Goal: Navigation & Orientation: Go to known website

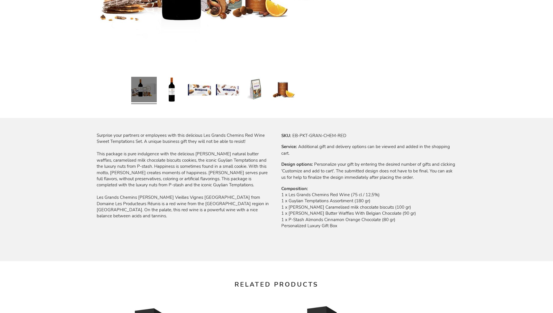
scroll to position [755, 0]
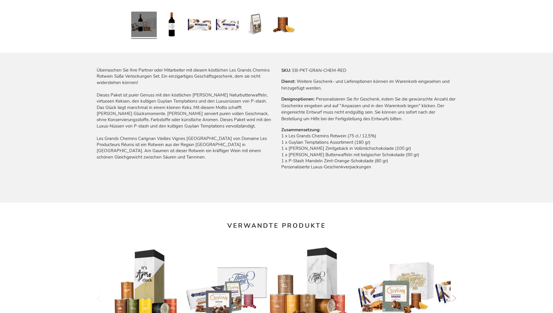
scroll to position [769, 0]
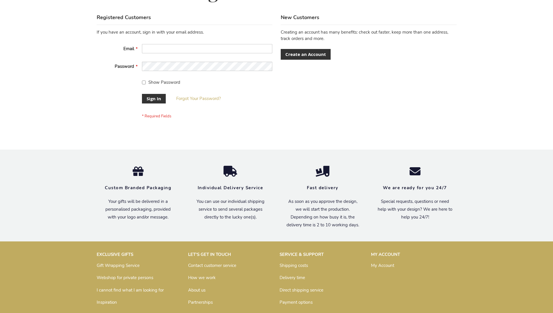
scroll to position [187, 0]
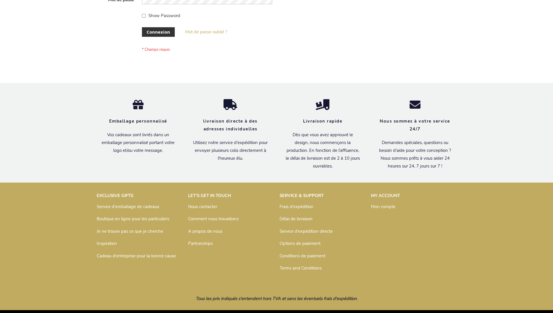
scroll to position [200, 0]
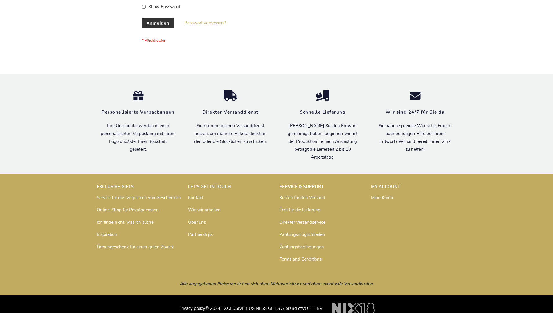
scroll to position [194, 0]
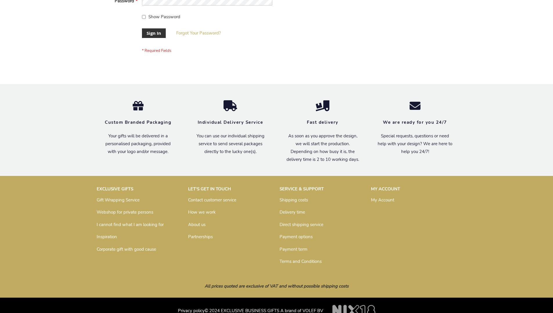
scroll to position [187, 0]
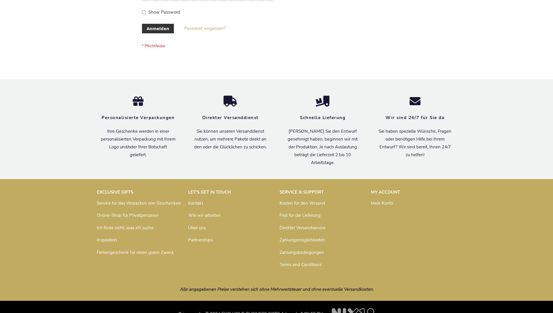
scroll to position [194, 0]
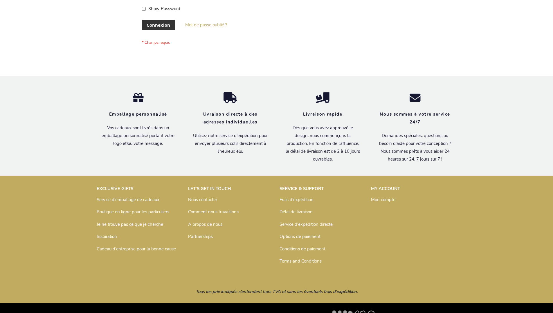
scroll to position [200, 0]
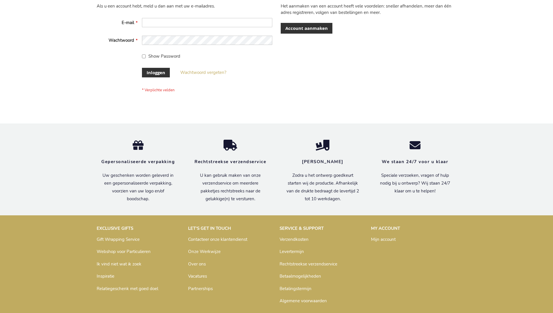
scroll to position [197, 0]
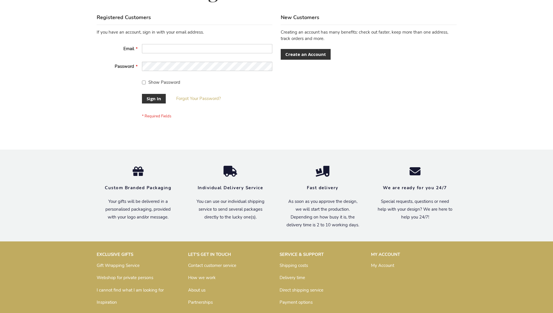
scroll to position [187, 0]
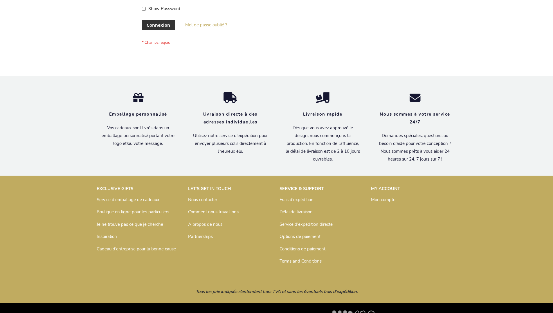
scroll to position [200, 0]
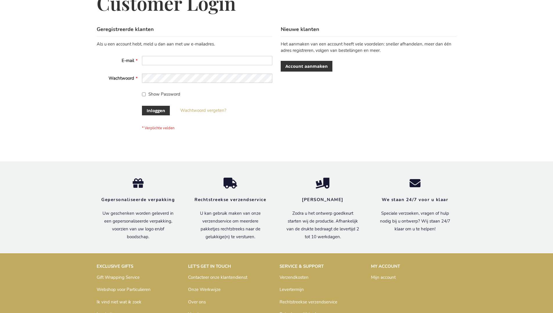
scroll to position [197, 0]
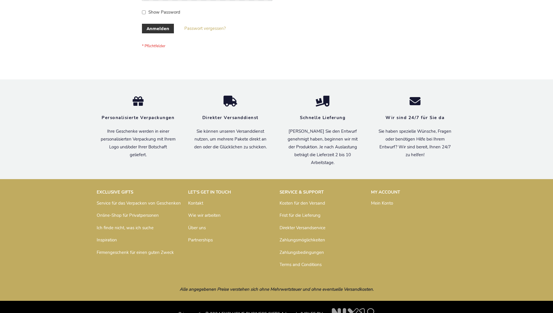
scroll to position [194, 0]
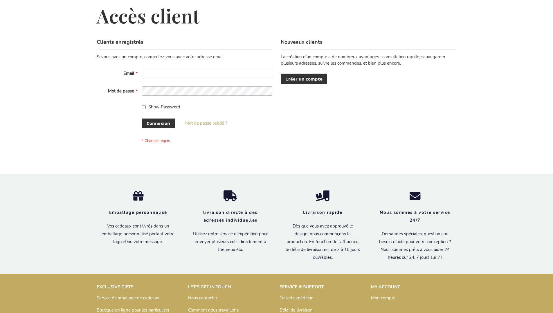
scroll to position [200, 0]
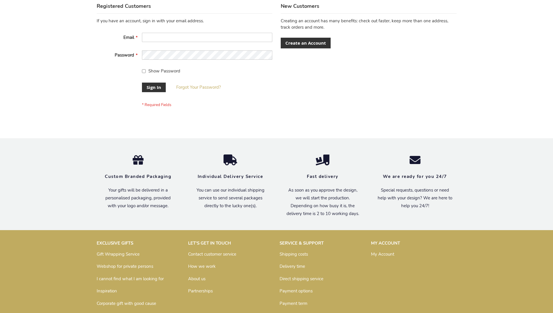
scroll to position [182, 0]
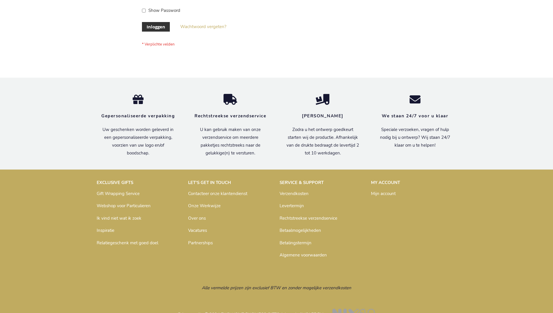
scroll to position [197, 0]
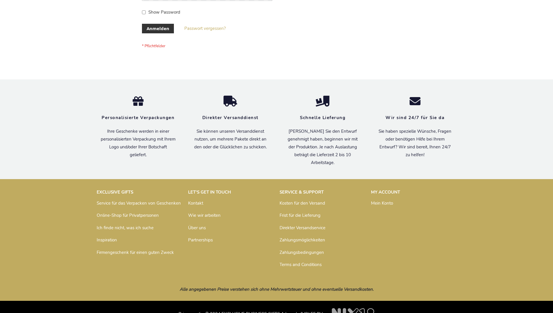
scroll to position [194, 0]
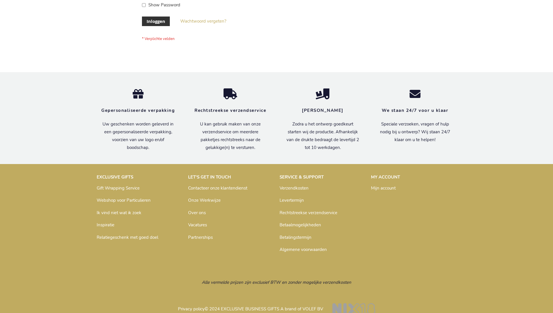
scroll to position [197, 0]
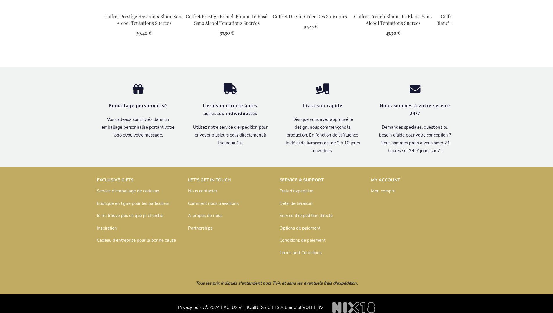
scroll to position [781, 0]
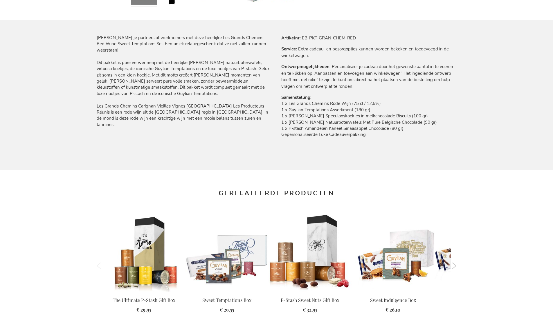
scroll to position [772, 0]
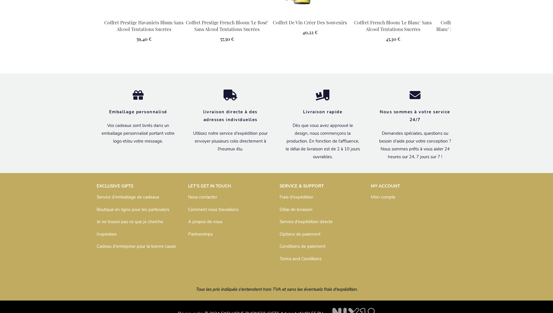
scroll to position [781, 0]
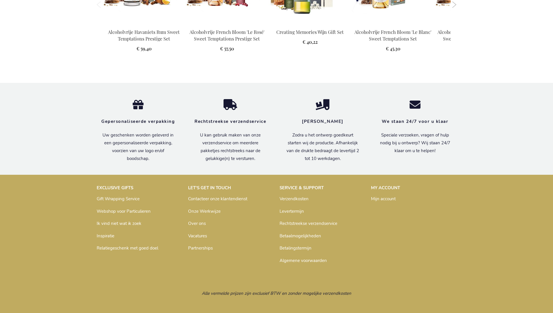
scroll to position [772, 0]
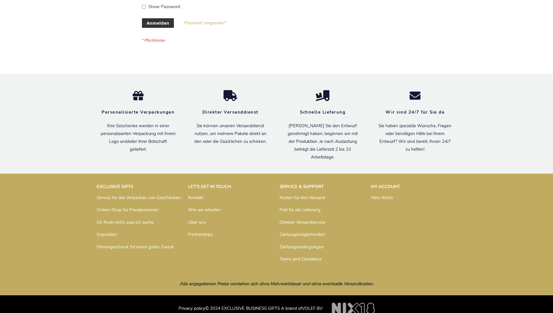
scroll to position [194, 0]
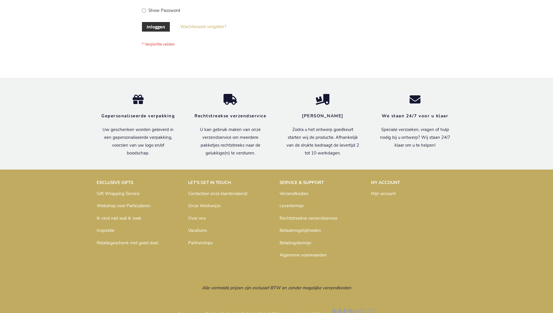
scroll to position [197, 0]
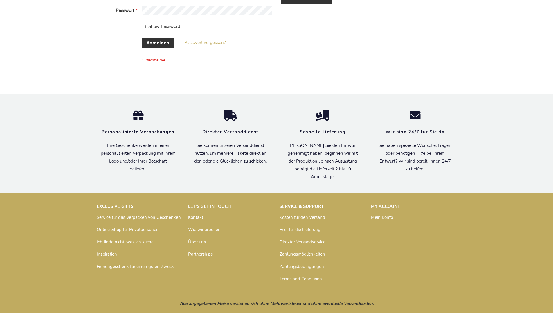
scroll to position [194, 0]
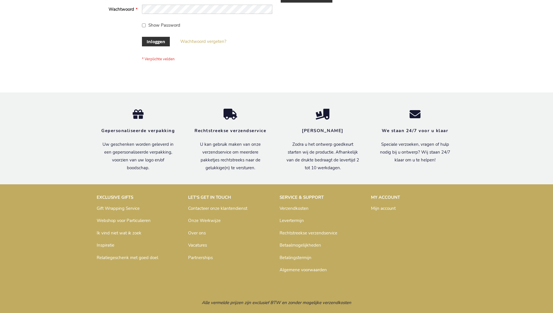
scroll to position [197, 0]
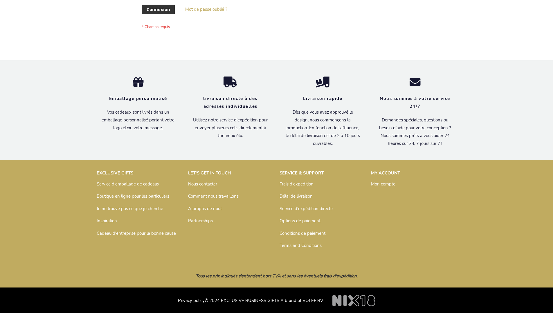
scroll to position [200, 0]
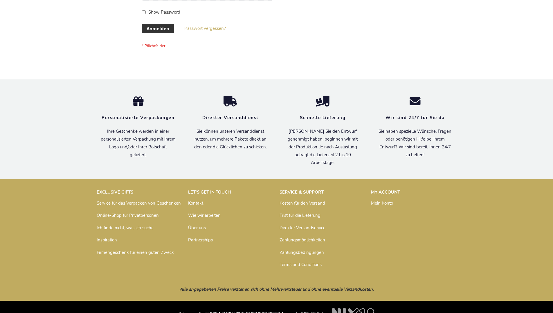
scroll to position [194, 0]
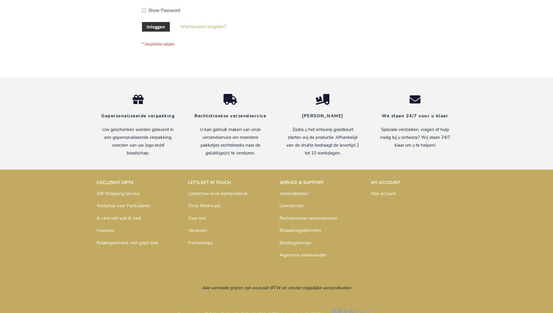
scroll to position [197, 0]
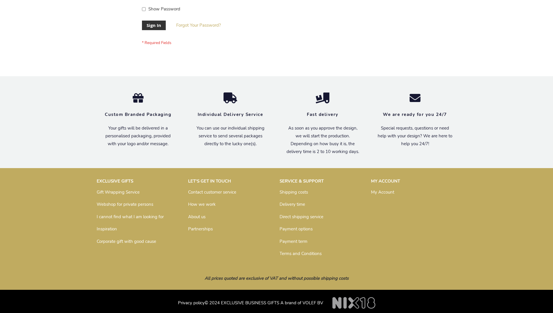
scroll to position [187, 0]
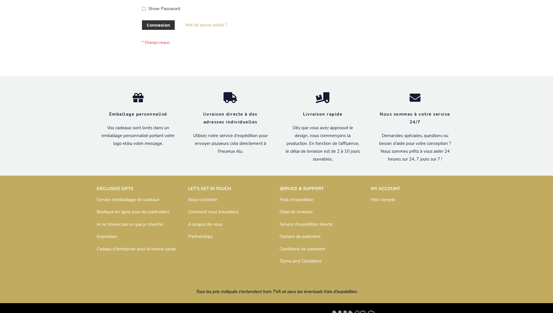
scroll to position [200, 0]
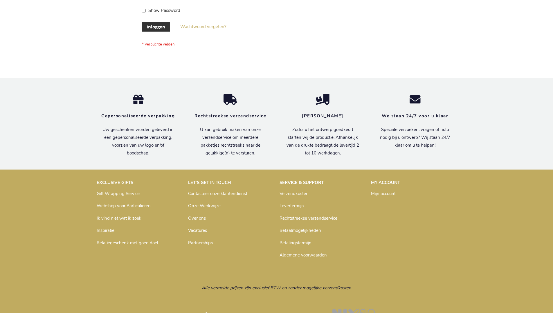
scroll to position [197, 0]
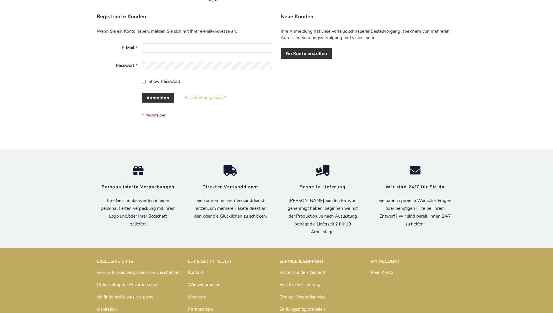
scroll to position [194, 0]
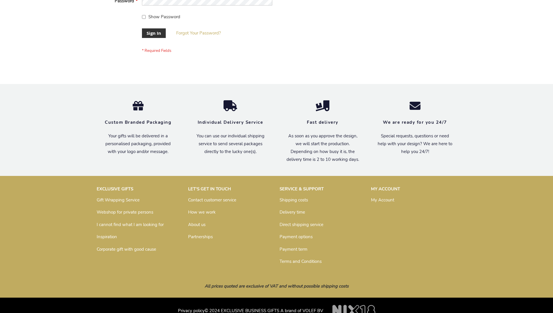
scroll to position [187, 0]
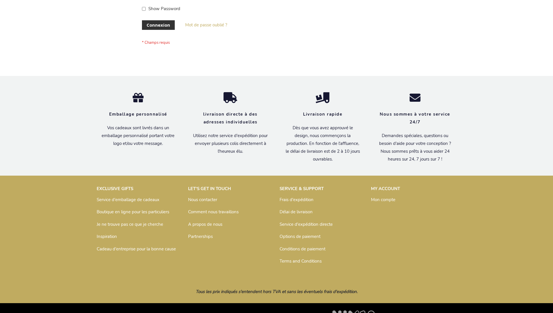
scroll to position [200, 0]
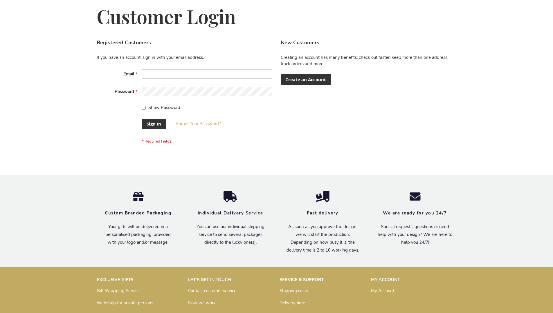
scroll to position [187, 0]
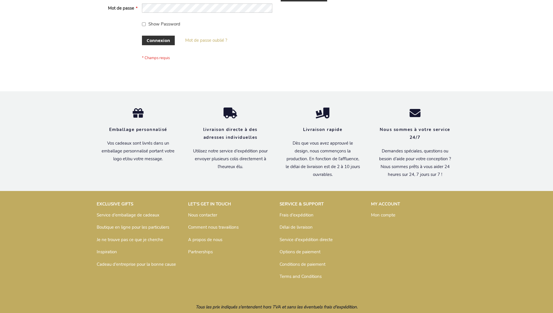
scroll to position [200, 0]
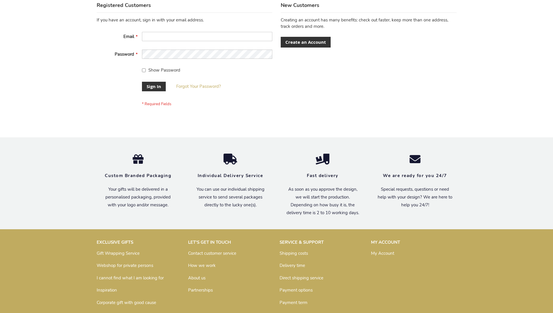
scroll to position [187, 0]
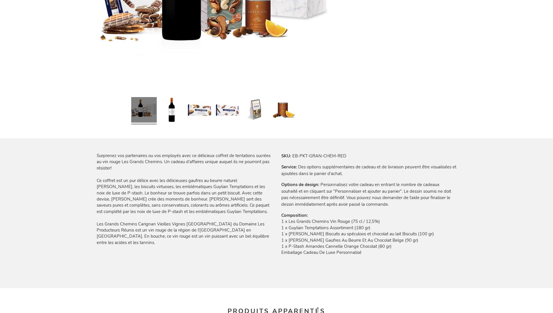
scroll to position [781, 0]
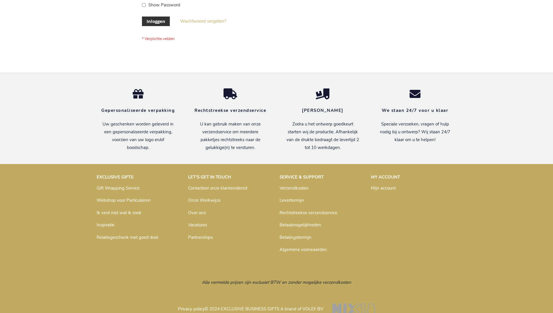
scroll to position [197, 0]
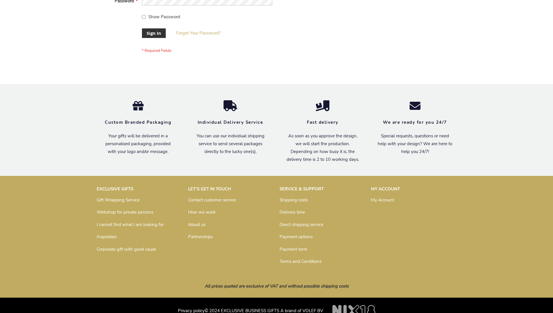
scroll to position [187, 0]
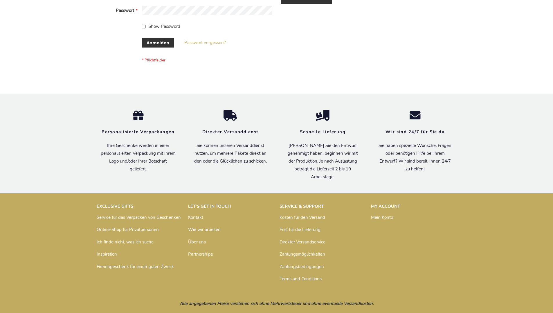
scroll to position [194, 0]
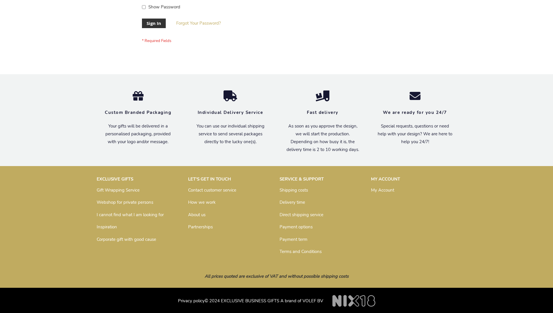
scroll to position [187, 0]
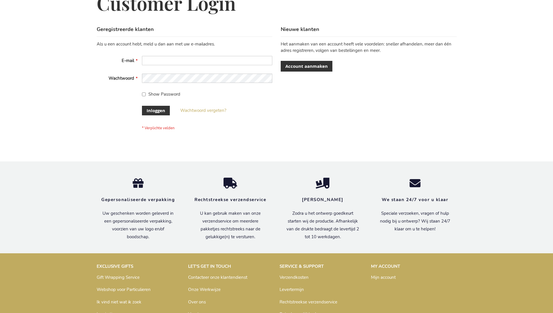
scroll to position [197, 0]
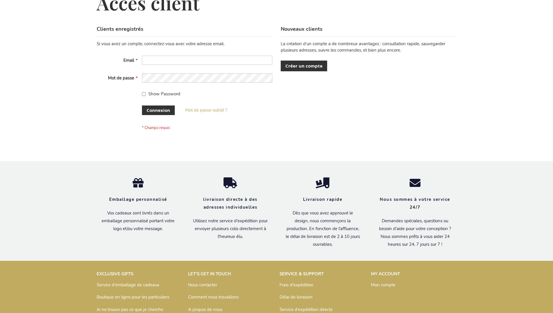
scroll to position [200, 0]
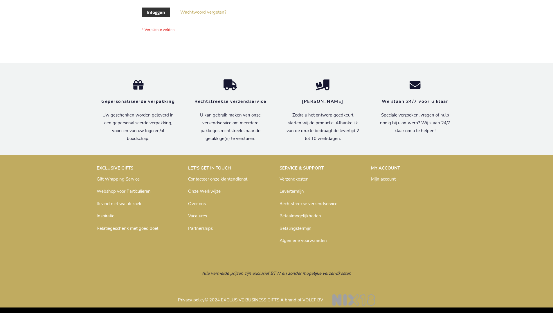
scroll to position [197, 0]
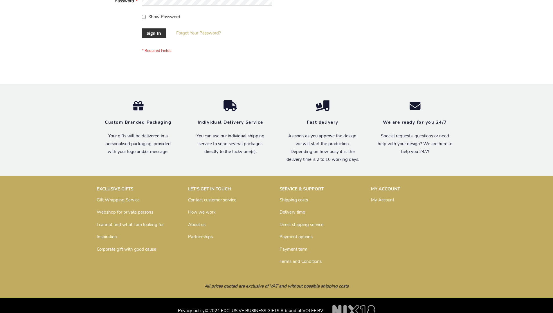
scroll to position [187, 0]
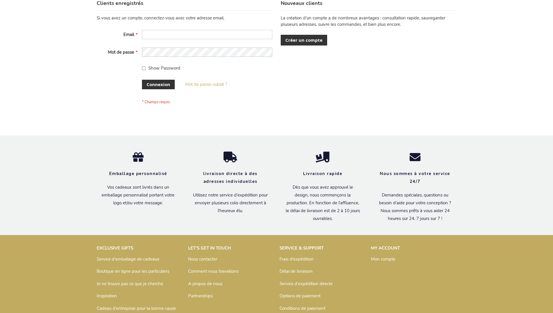
scroll to position [200, 0]
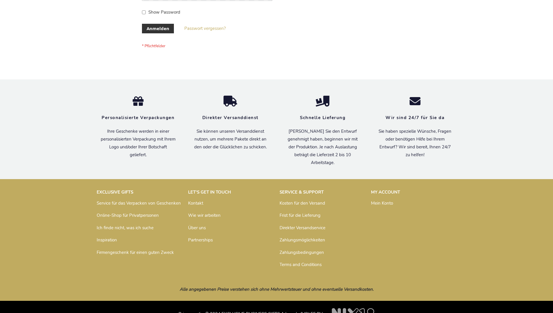
scroll to position [194, 0]
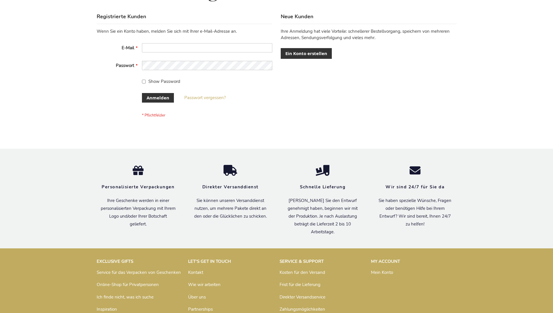
scroll to position [194, 0]
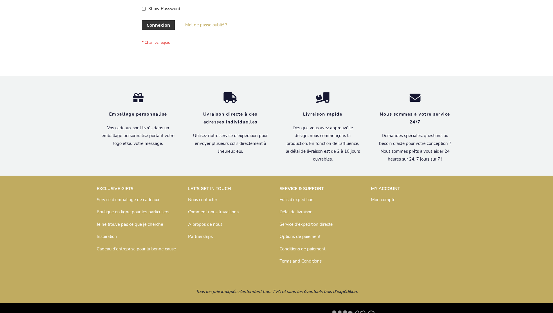
scroll to position [200, 0]
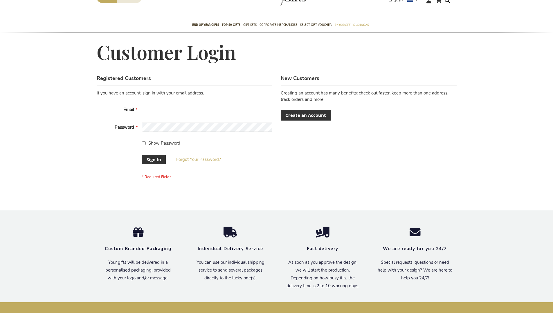
scroll to position [187, 0]
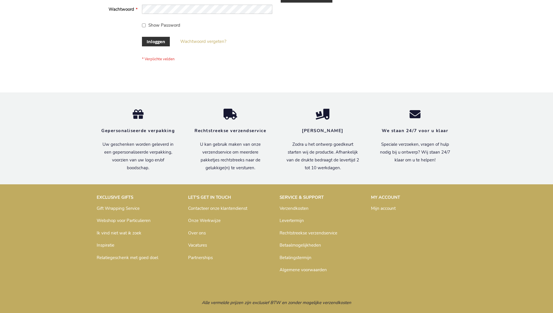
scroll to position [197, 0]
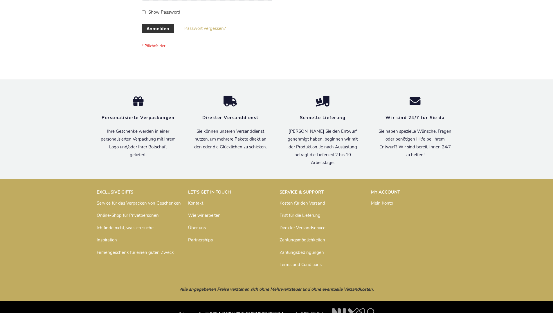
scroll to position [194, 0]
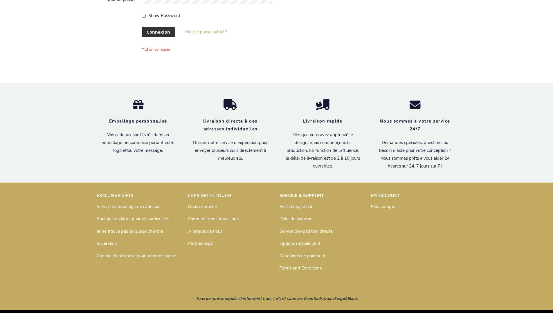
scroll to position [200, 0]
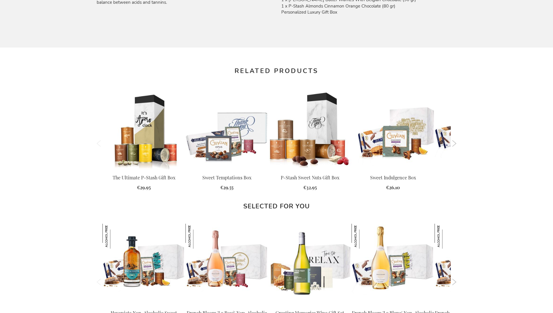
scroll to position [755, 0]
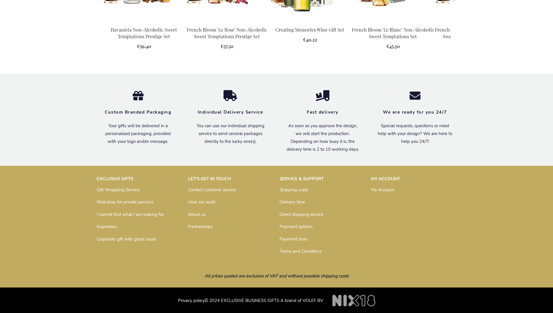
scroll to position [755, 0]
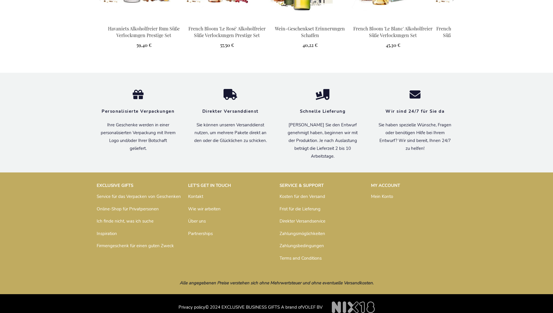
scroll to position [769, 0]
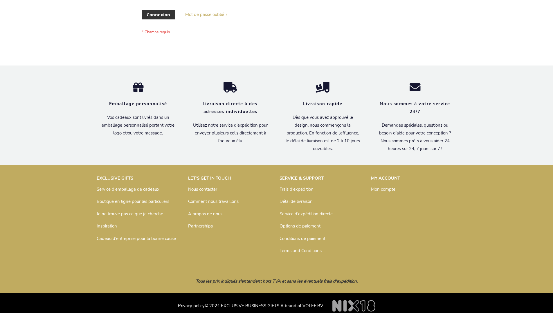
scroll to position [200, 0]
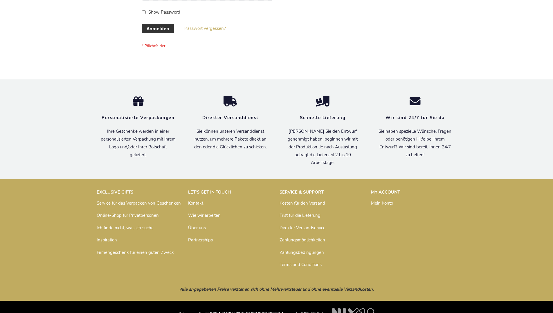
scroll to position [194, 0]
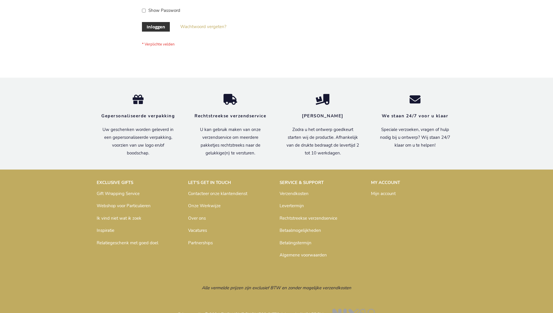
scroll to position [197, 0]
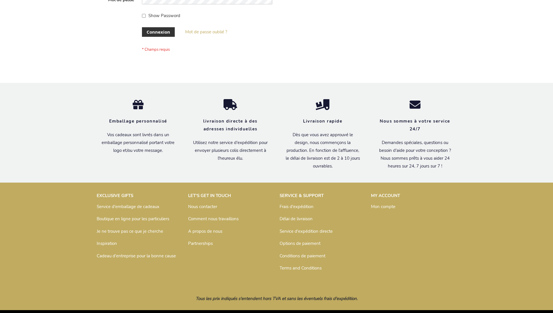
scroll to position [200, 0]
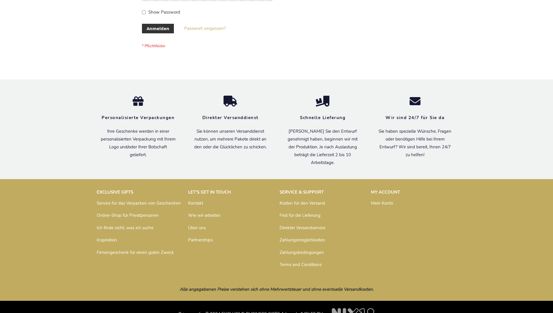
scroll to position [194, 0]
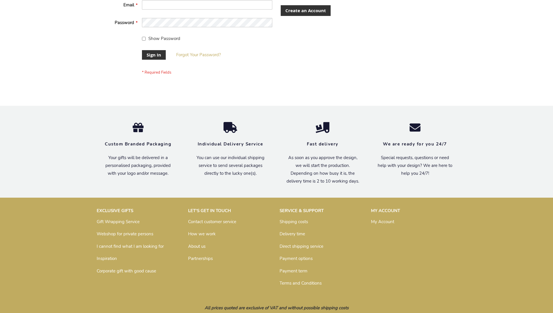
scroll to position [187, 0]
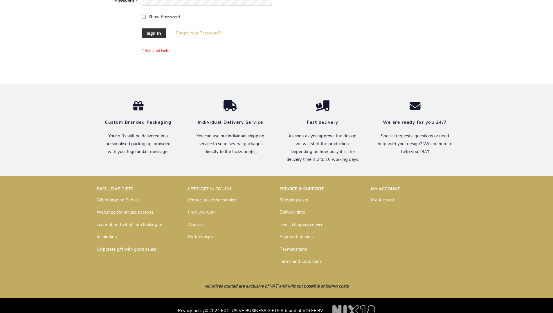
scroll to position [187, 0]
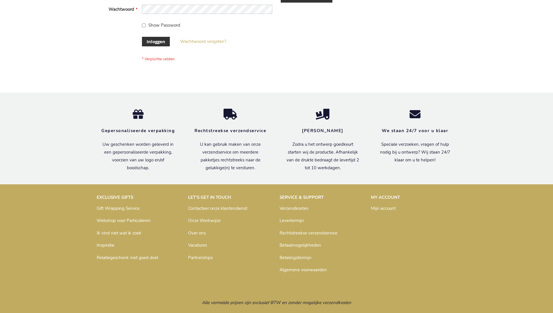
scroll to position [197, 0]
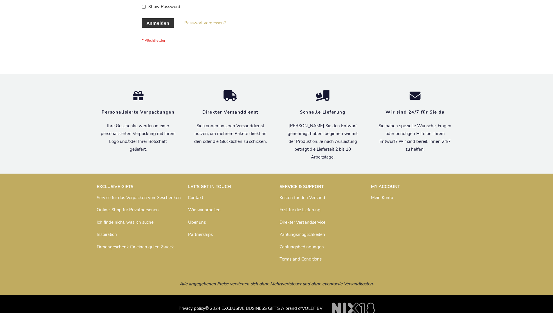
scroll to position [194, 0]
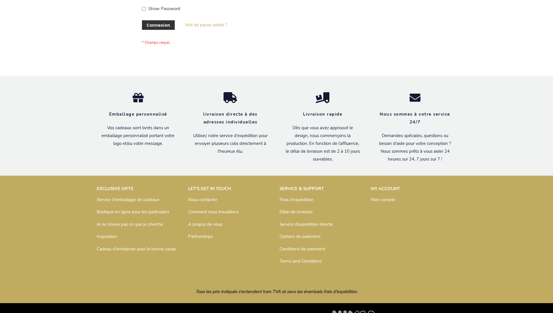
scroll to position [200, 0]
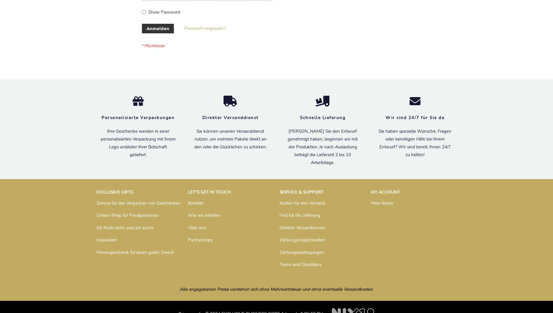
scroll to position [194, 0]
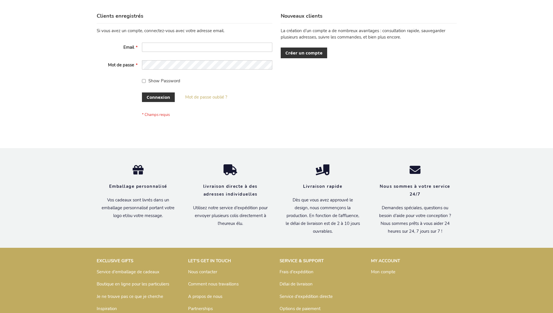
scroll to position [200, 0]
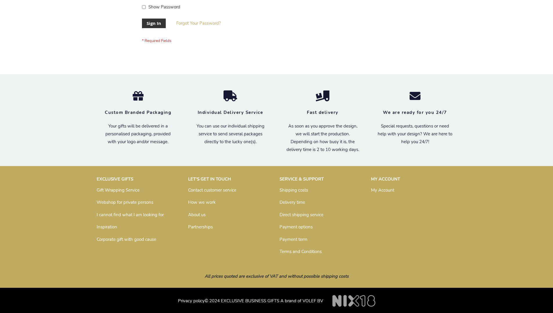
scroll to position [187, 0]
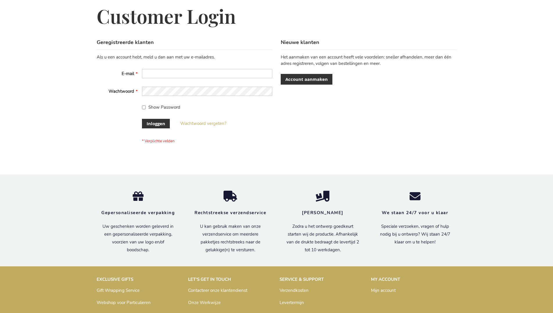
scroll to position [193, 0]
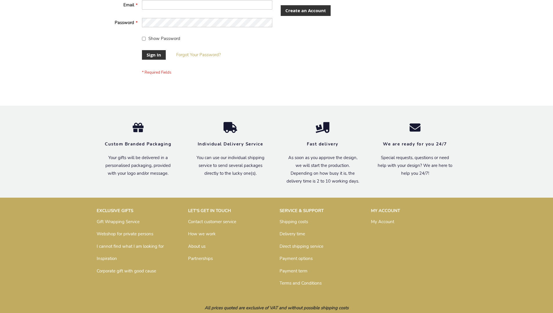
scroll to position [187, 0]
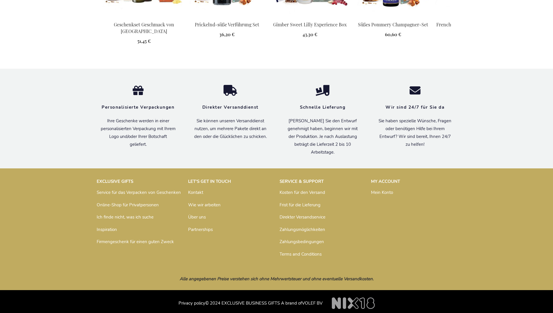
scroll to position [789, 0]
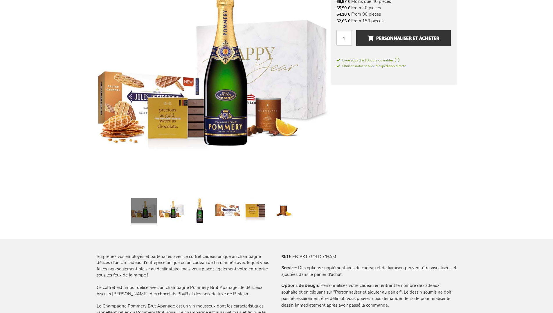
scroll to position [796, 0]
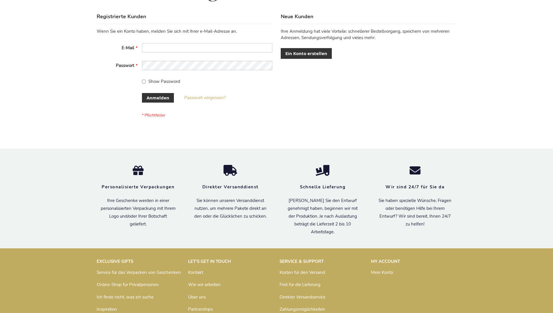
scroll to position [194, 0]
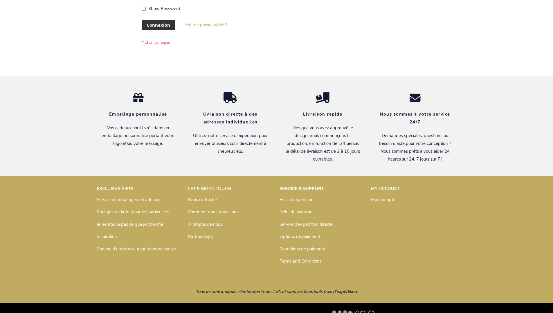
scroll to position [200, 0]
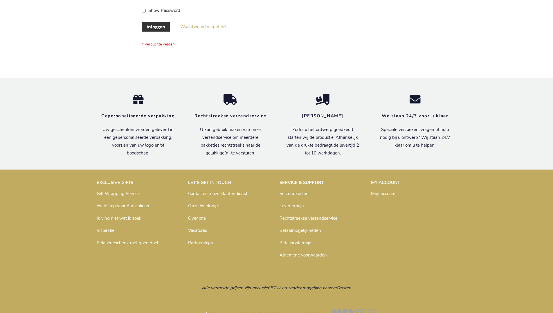
scroll to position [197, 0]
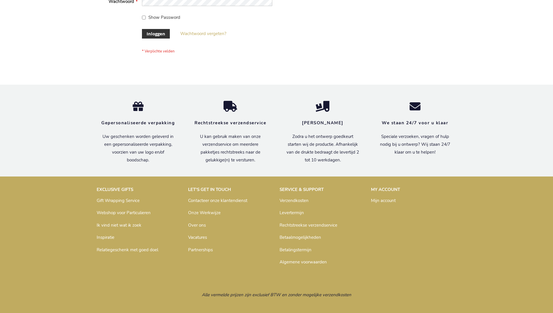
scroll to position [197, 0]
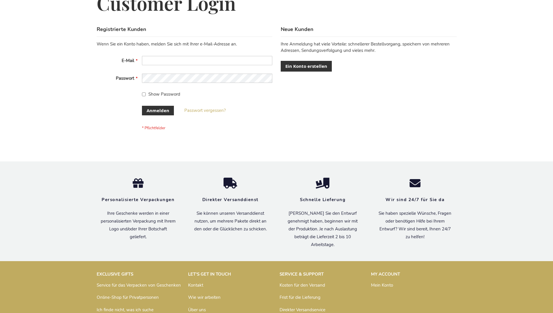
scroll to position [194, 0]
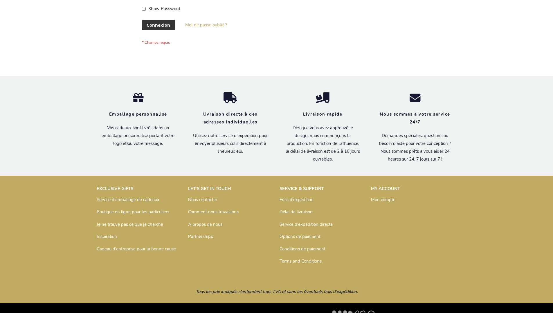
scroll to position [200, 0]
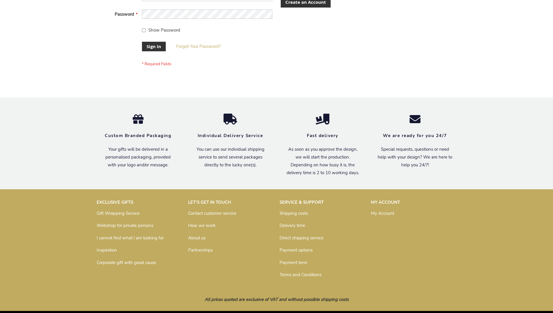
scroll to position [187, 0]
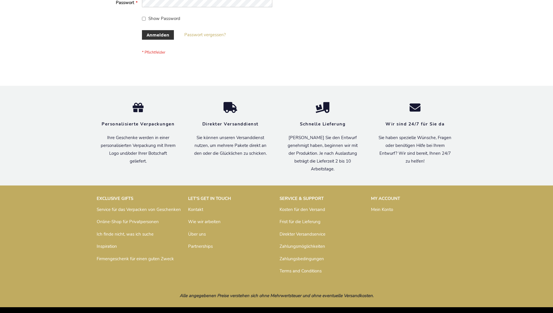
scroll to position [194, 0]
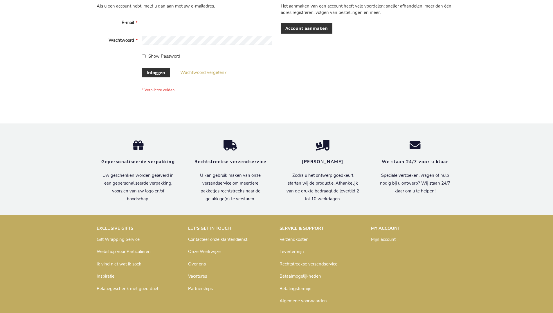
scroll to position [197, 0]
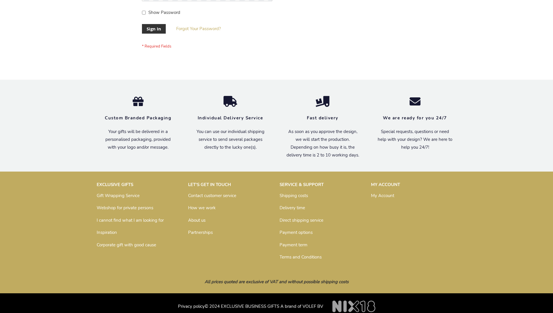
scroll to position [187, 0]
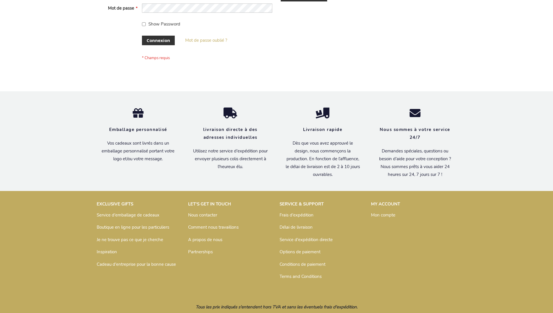
scroll to position [200, 0]
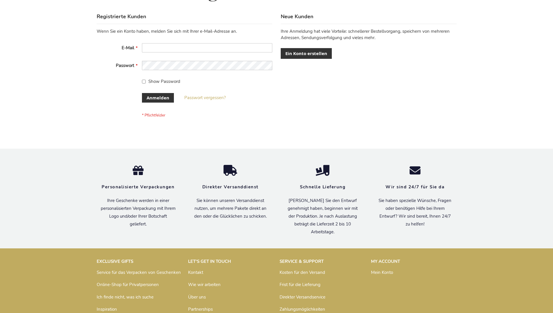
scroll to position [194, 0]
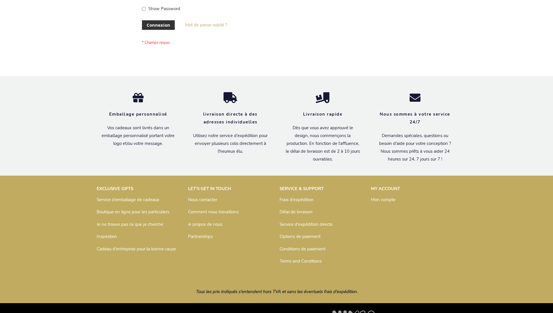
scroll to position [200, 0]
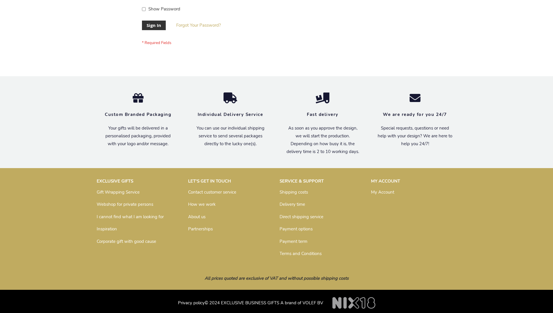
scroll to position [187, 0]
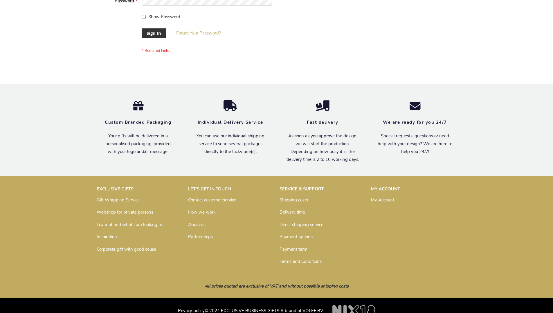
scroll to position [187, 0]
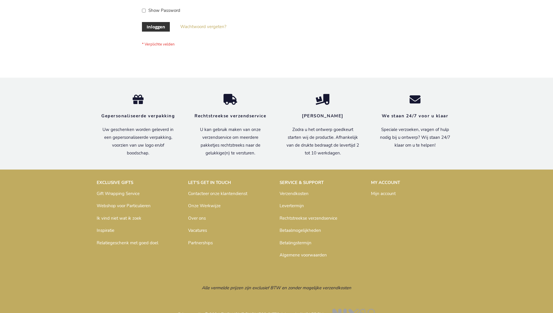
scroll to position [197, 0]
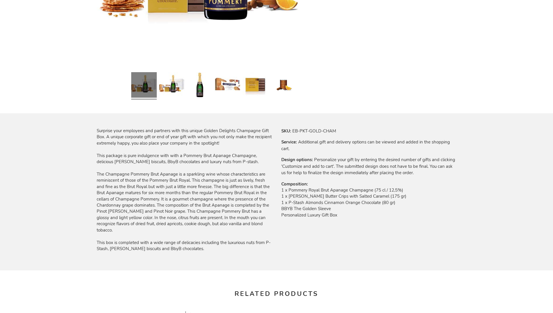
scroll to position [769, 0]
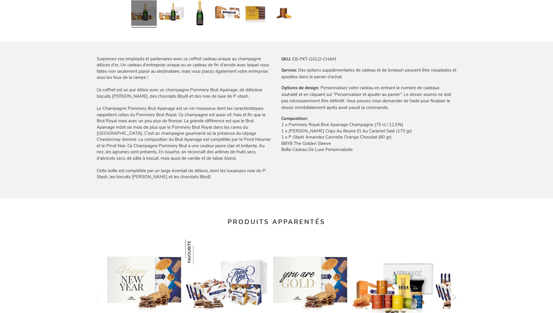
scroll to position [796, 0]
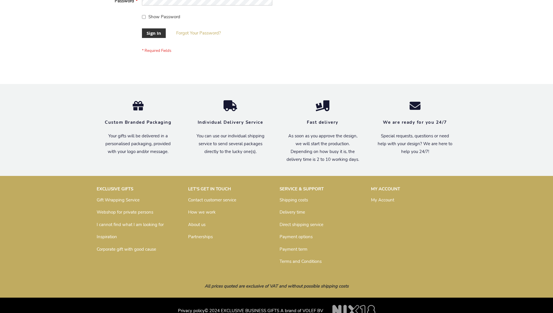
scroll to position [187, 0]
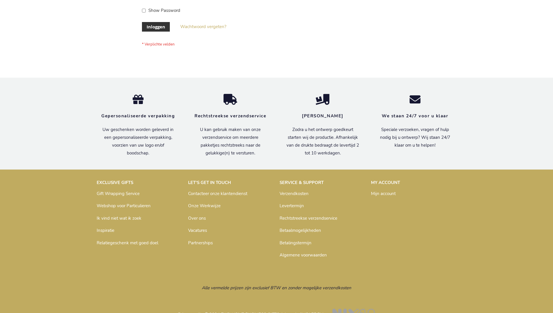
scroll to position [197, 0]
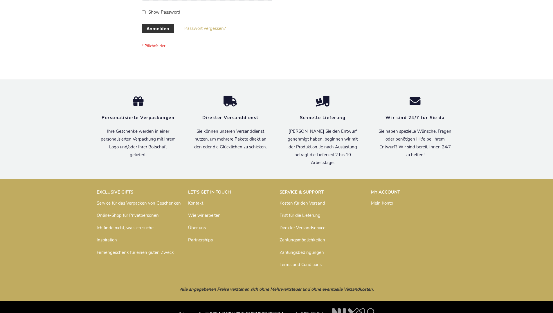
scroll to position [194, 0]
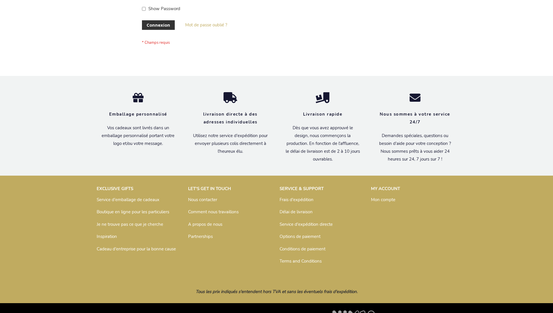
scroll to position [200, 0]
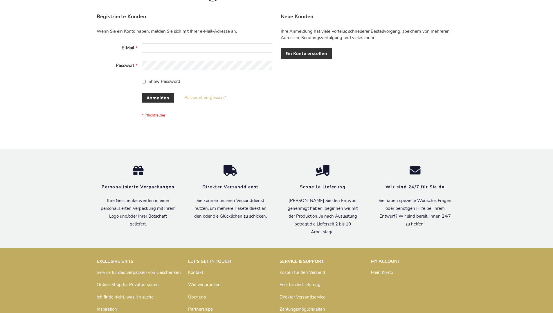
scroll to position [194, 0]
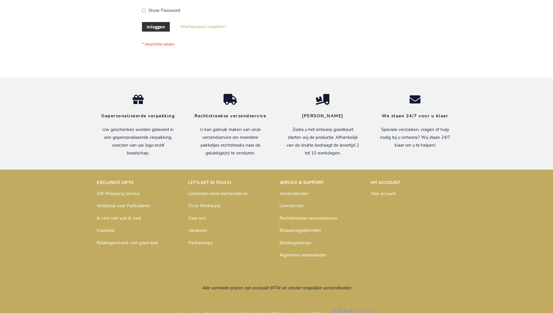
scroll to position [197, 0]
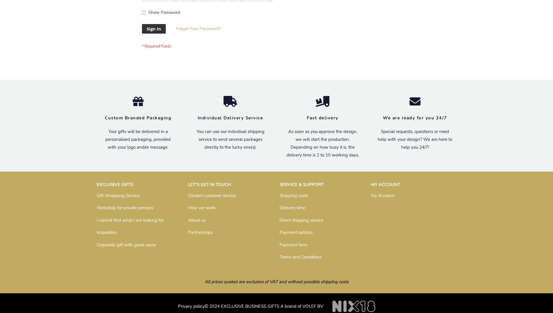
scroll to position [187, 0]
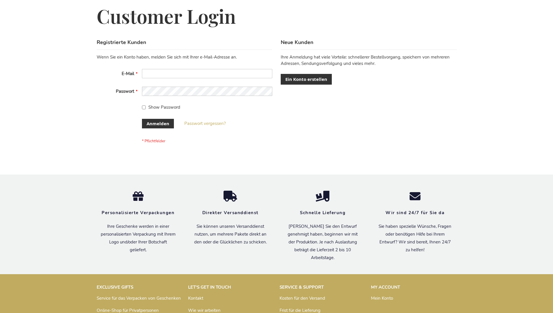
scroll to position [194, 0]
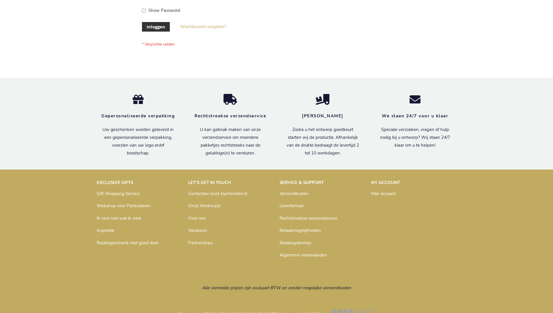
scroll to position [197, 0]
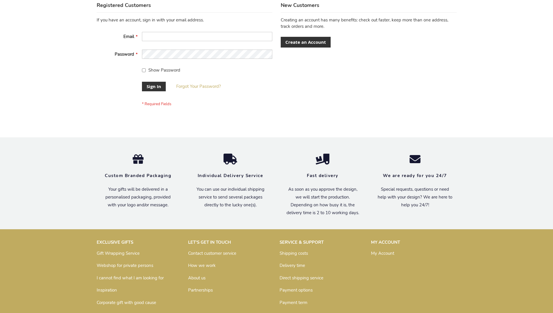
scroll to position [187, 0]
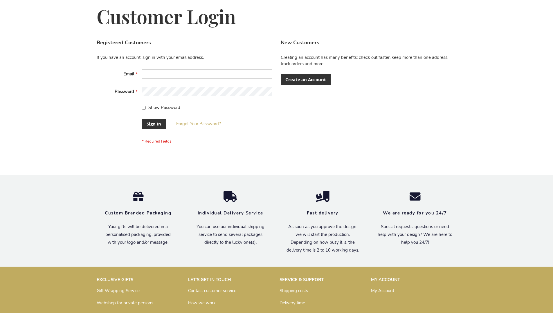
scroll to position [187, 0]
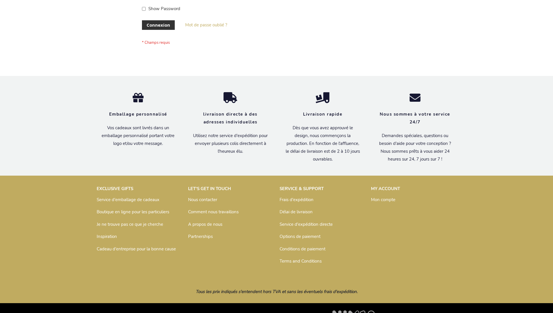
scroll to position [200, 0]
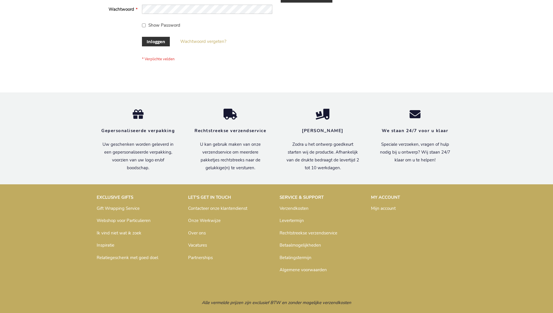
scroll to position [197, 0]
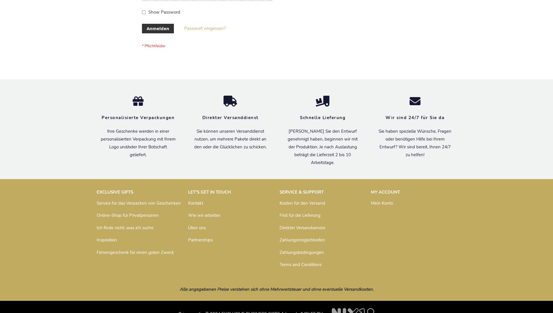
scroll to position [194, 0]
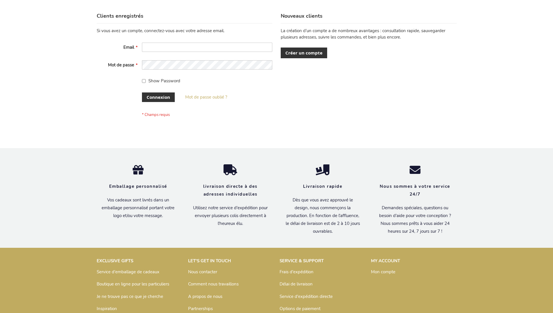
scroll to position [200, 0]
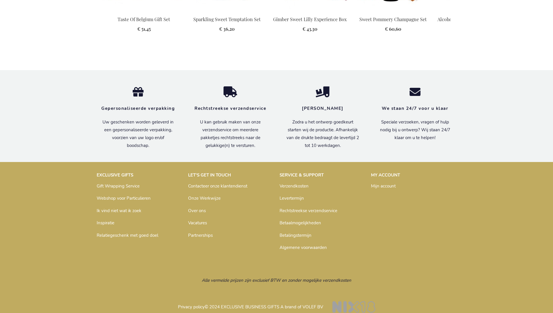
scroll to position [786, 0]
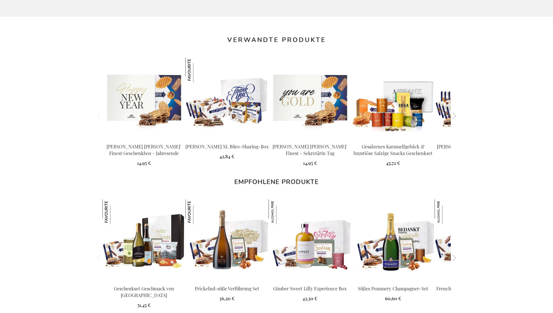
scroll to position [789, 0]
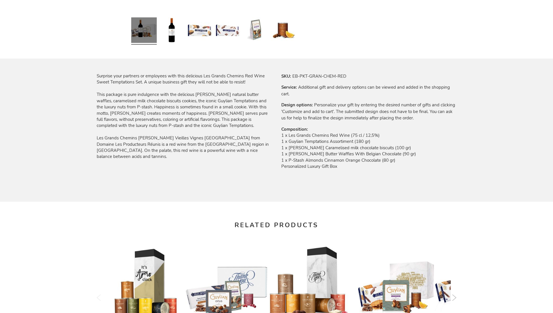
scroll to position [755, 0]
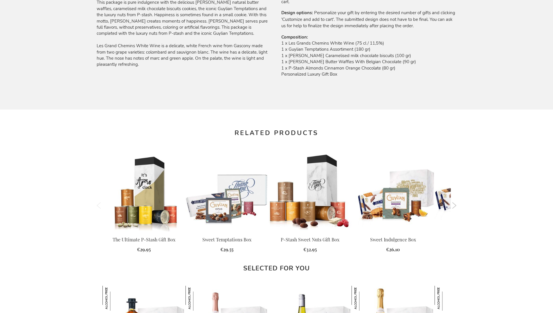
scroll to position [755, 0]
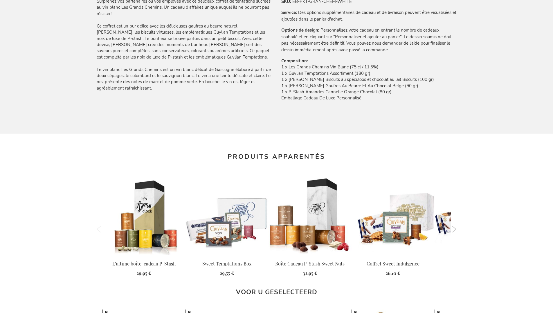
scroll to position [781, 0]
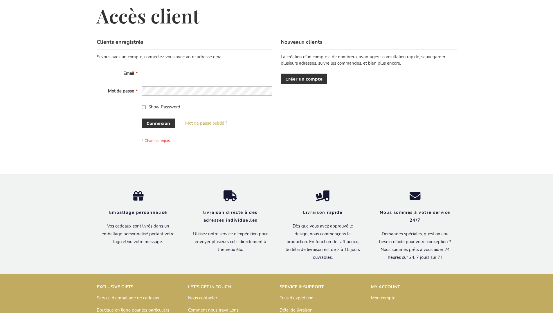
scroll to position [200, 0]
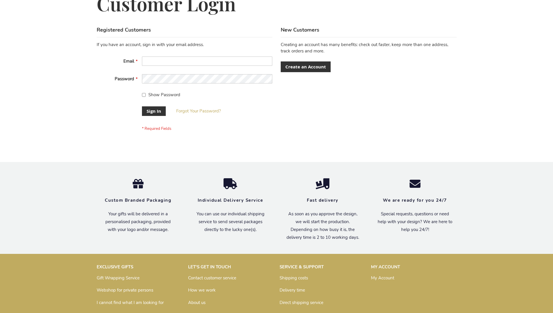
scroll to position [187, 0]
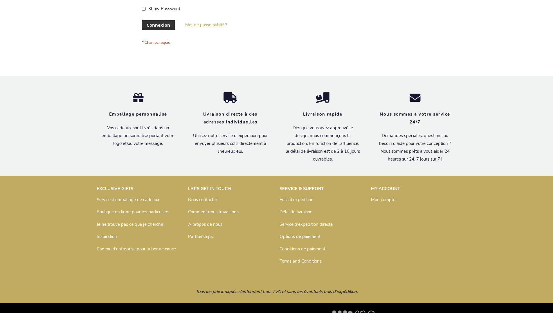
scroll to position [200, 0]
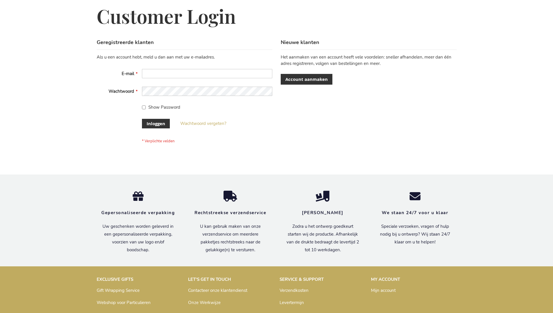
scroll to position [197, 0]
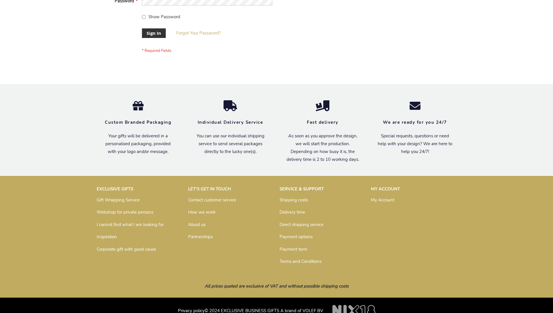
scroll to position [187, 0]
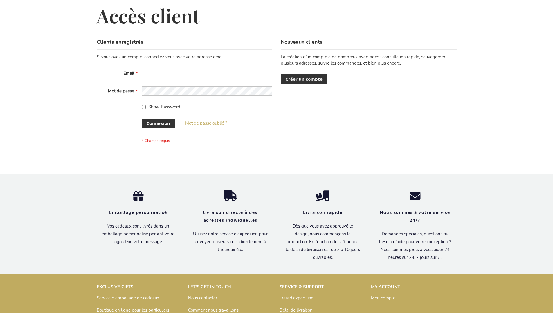
scroll to position [200, 0]
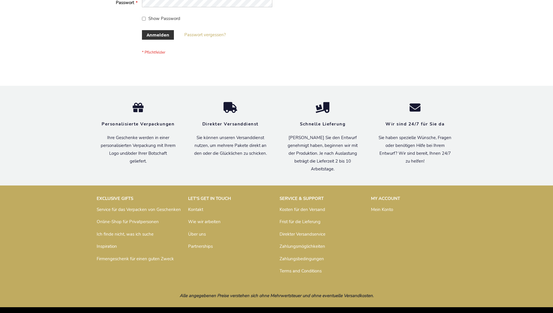
scroll to position [194, 0]
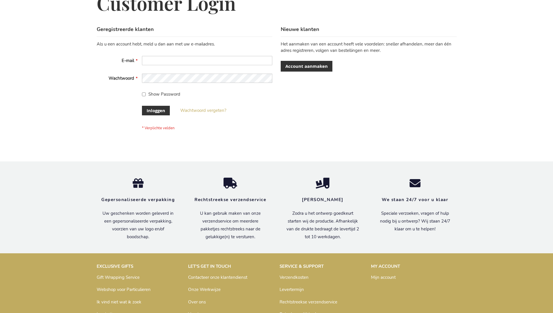
scroll to position [197, 0]
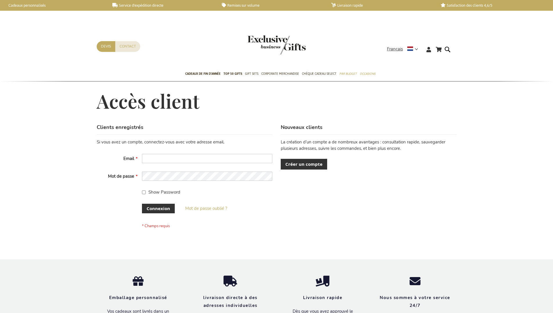
scroll to position [200, 0]
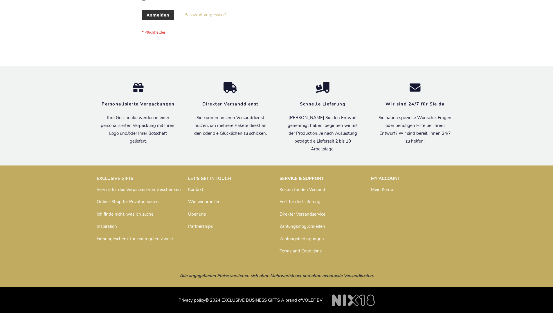
scroll to position [194, 0]
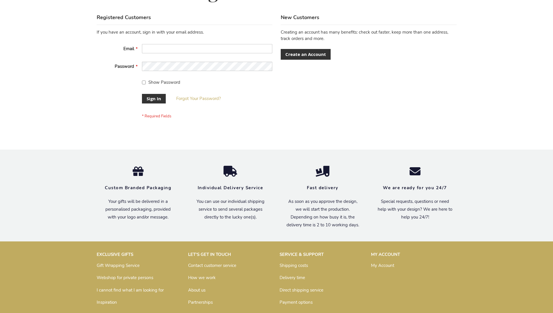
scroll to position [187, 0]
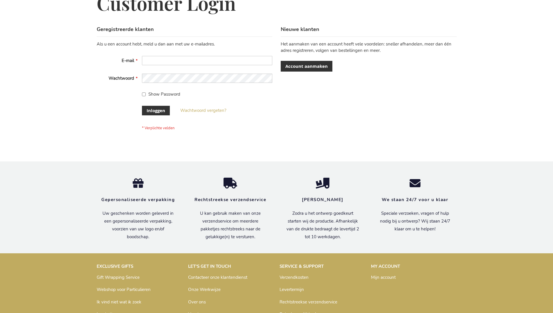
scroll to position [197, 0]
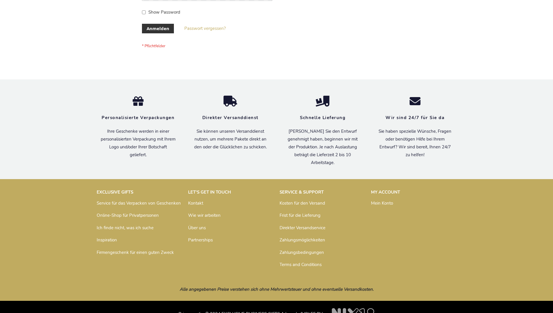
scroll to position [194, 0]
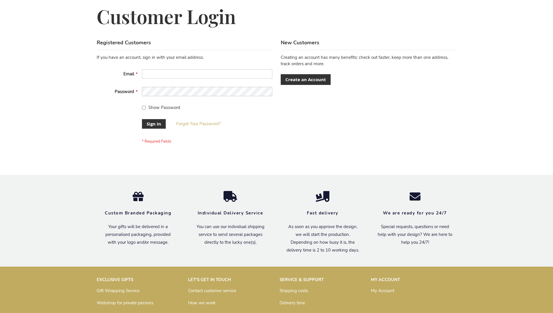
scroll to position [187, 0]
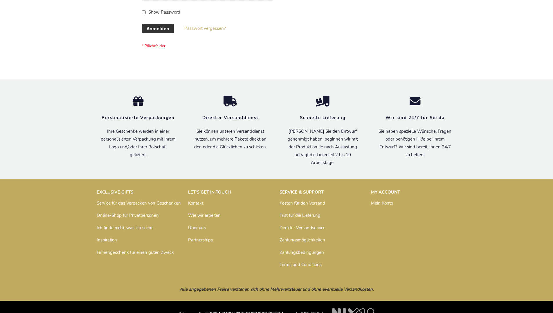
scroll to position [194, 0]
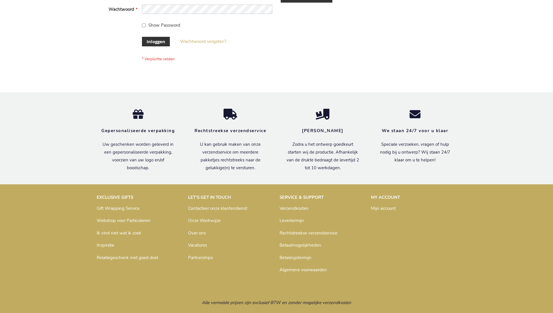
scroll to position [197, 0]
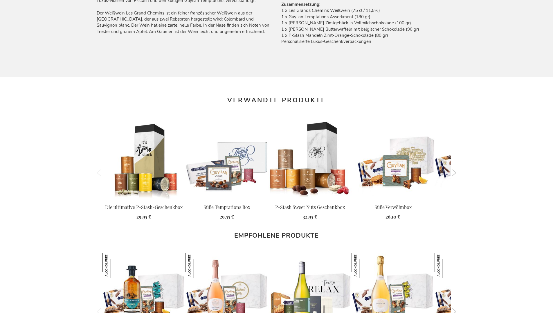
scroll to position [769, 0]
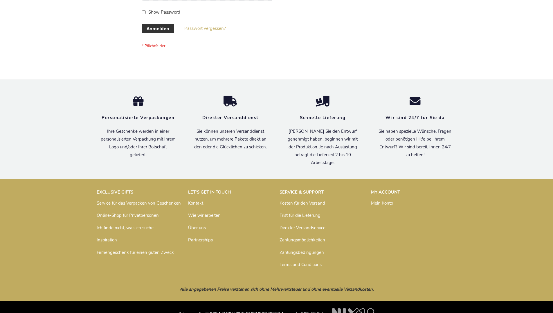
scroll to position [194, 0]
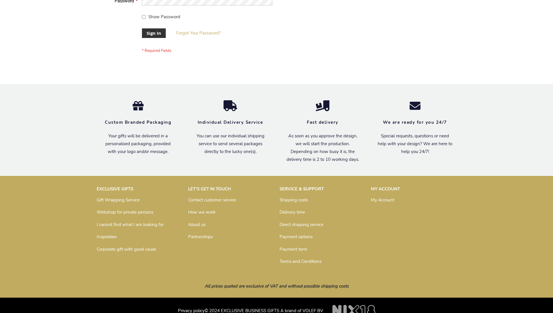
scroll to position [187, 0]
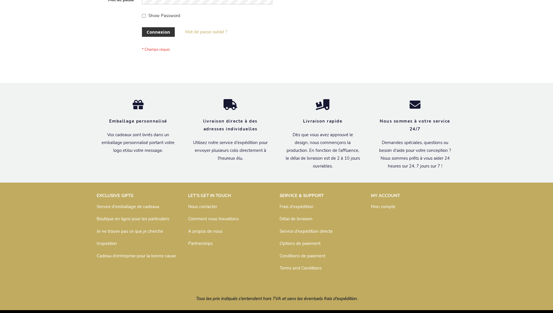
scroll to position [200, 0]
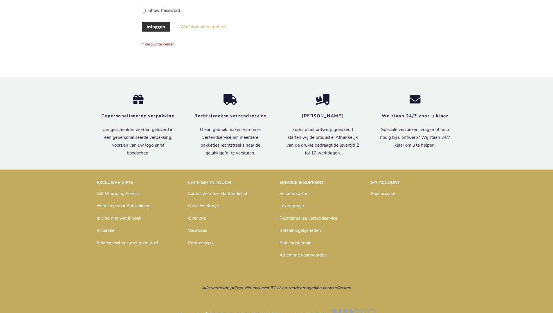
scroll to position [197, 0]
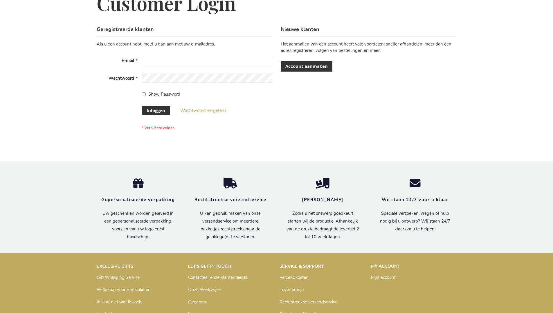
scroll to position [197, 0]
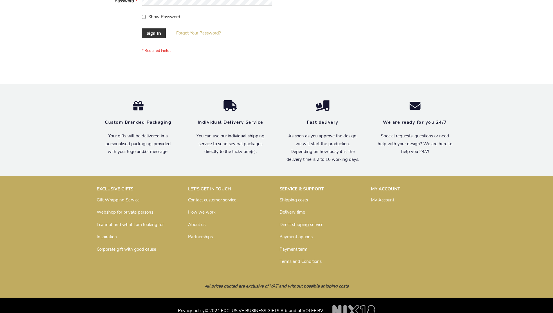
scroll to position [187, 0]
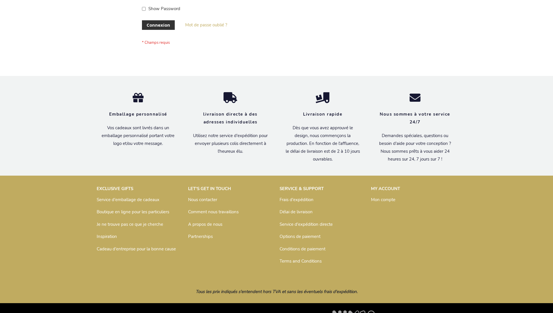
scroll to position [200, 0]
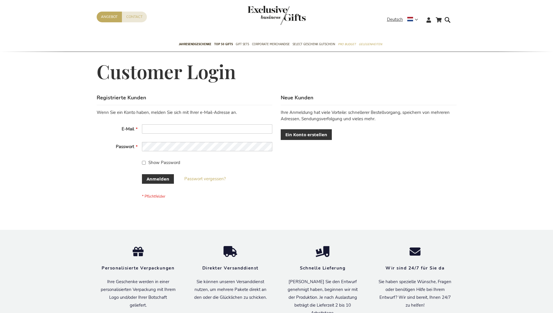
scroll to position [194, 0]
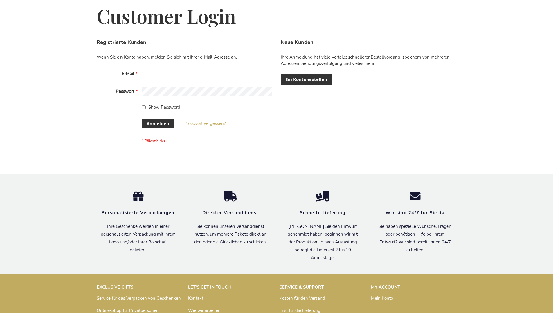
scroll to position [194, 0]
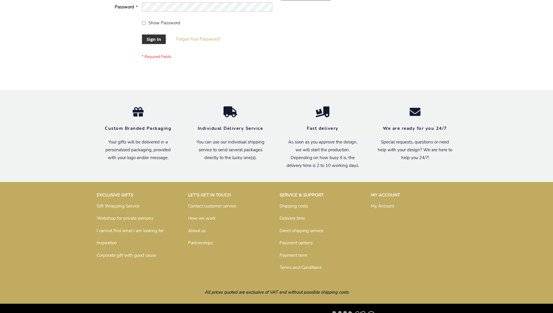
scroll to position [187, 0]
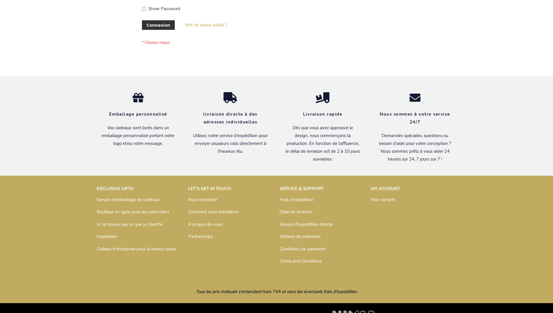
scroll to position [200, 0]
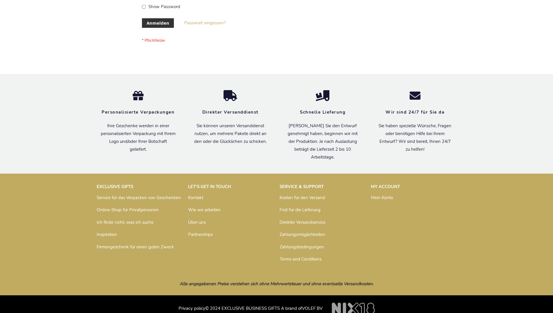
scroll to position [194, 0]
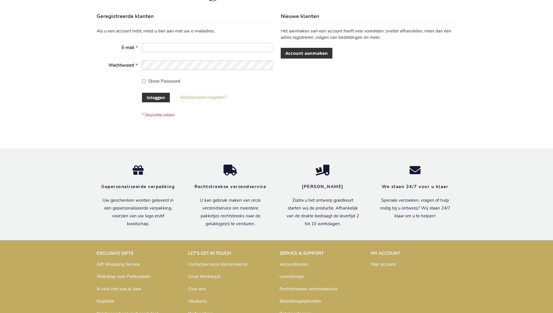
scroll to position [197, 0]
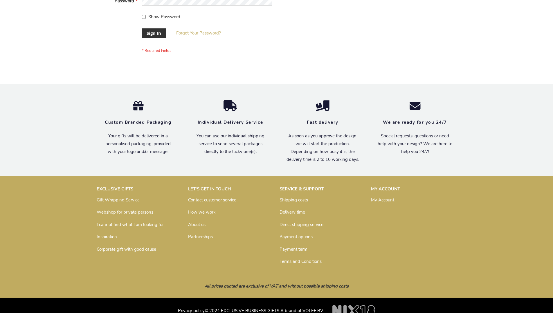
scroll to position [187, 0]
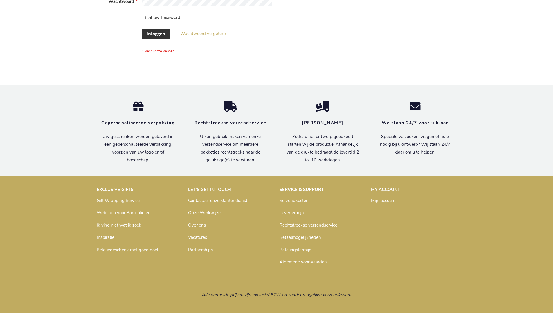
scroll to position [197, 0]
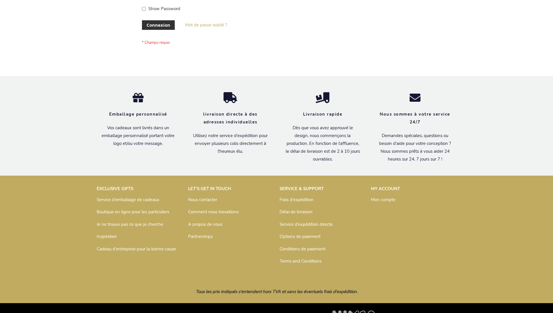
scroll to position [200, 0]
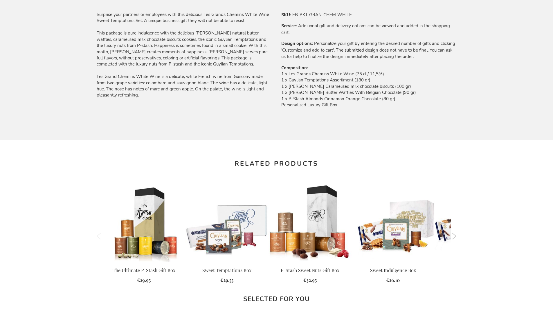
scroll to position [755, 0]
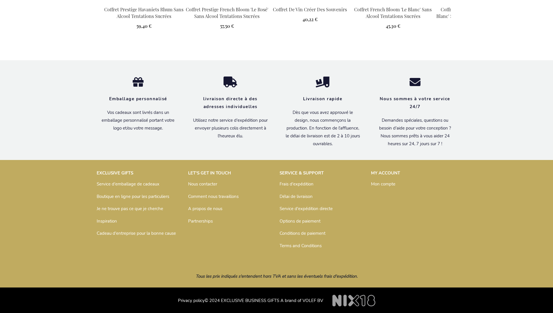
scroll to position [781, 0]
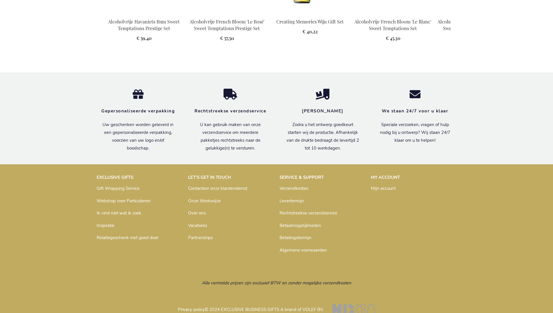
scroll to position [772, 0]
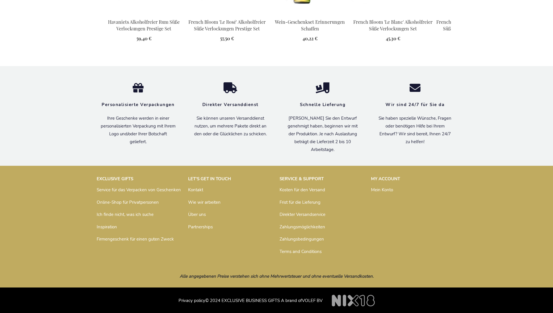
scroll to position [769, 0]
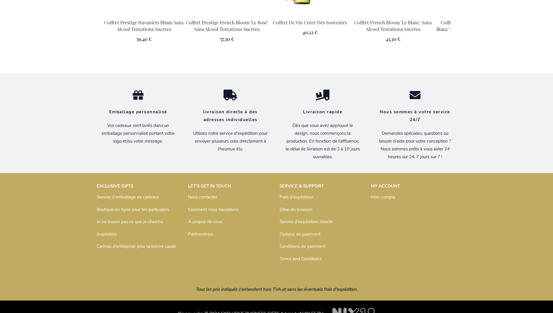
scroll to position [781, 0]
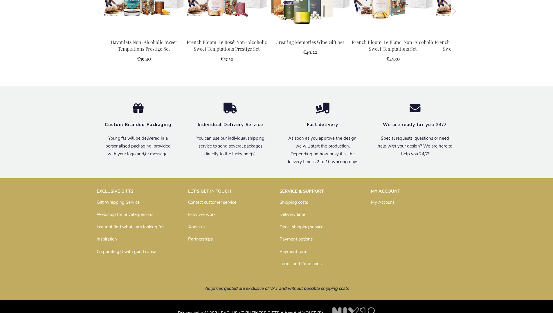
scroll to position [755, 0]
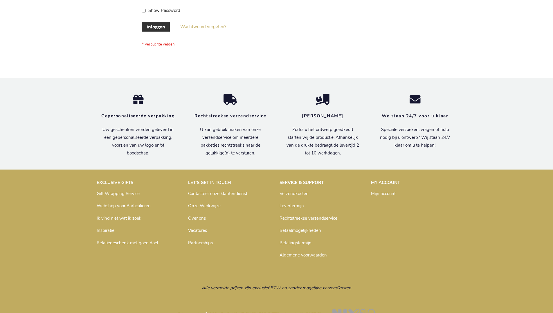
scroll to position [197, 0]
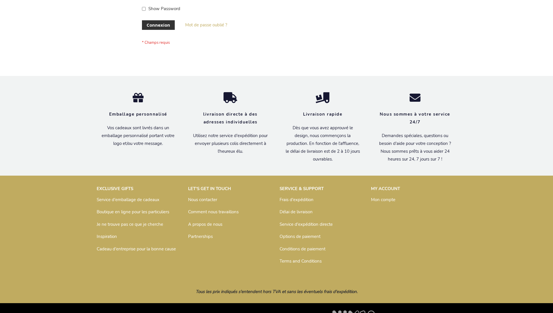
scroll to position [200, 0]
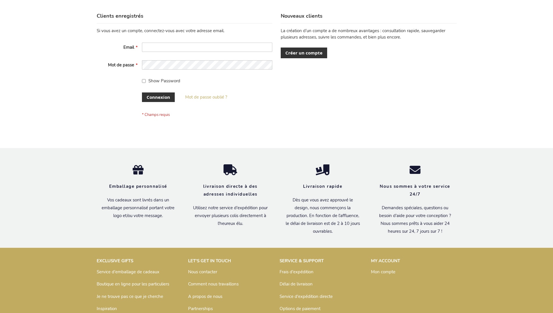
scroll to position [200, 0]
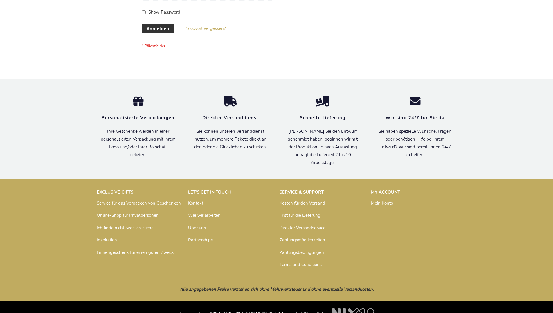
scroll to position [194, 0]
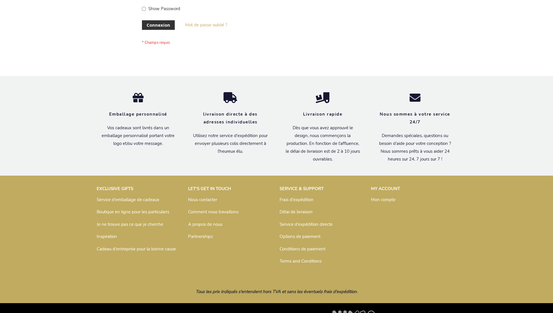
scroll to position [200, 0]
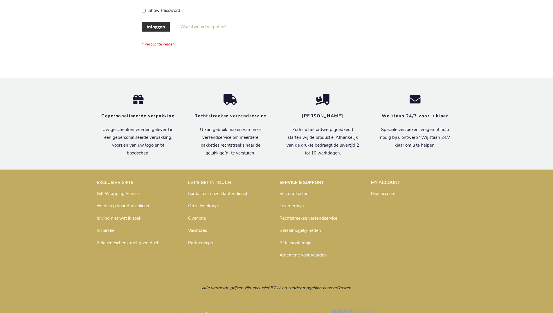
scroll to position [197, 0]
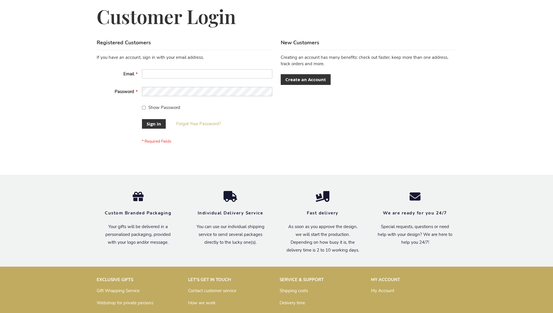
scroll to position [187, 0]
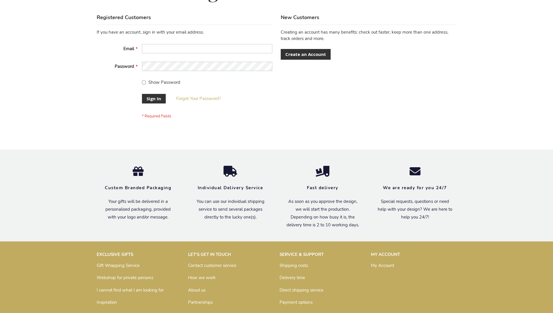
scroll to position [187, 0]
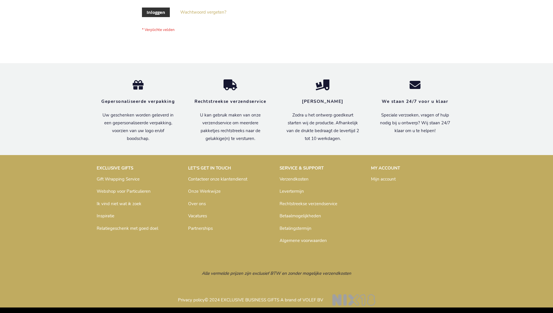
scroll to position [197, 0]
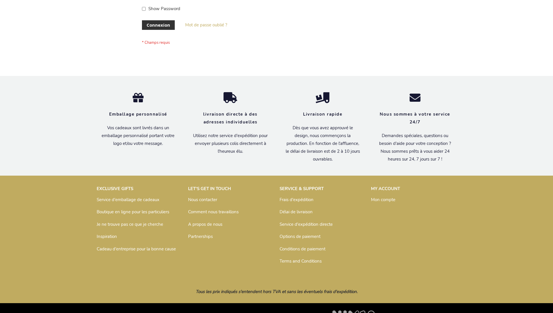
scroll to position [200, 0]
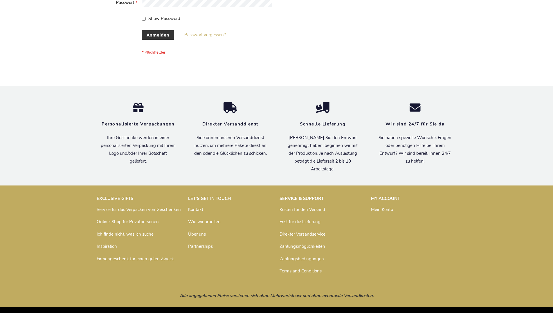
scroll to position [194, 0]
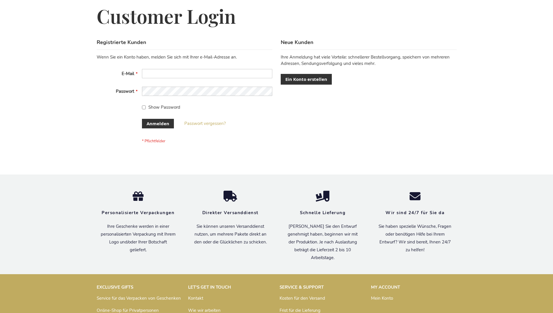
scroll to position [194, 0]
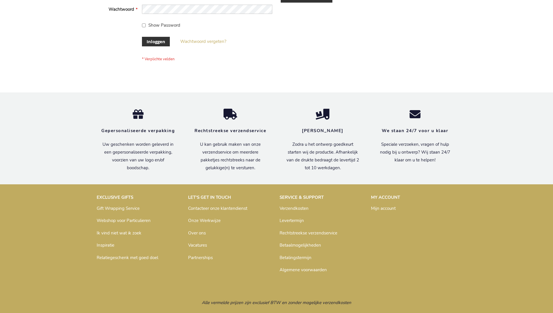
scroll to position [197, 0]
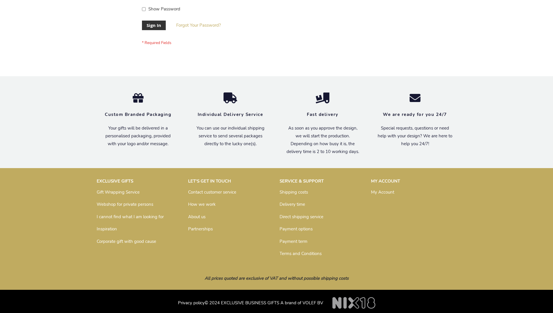
scroll to position [187, 0]
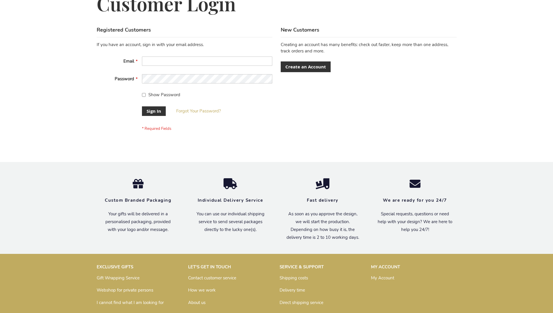
scroll to position [187, 0]
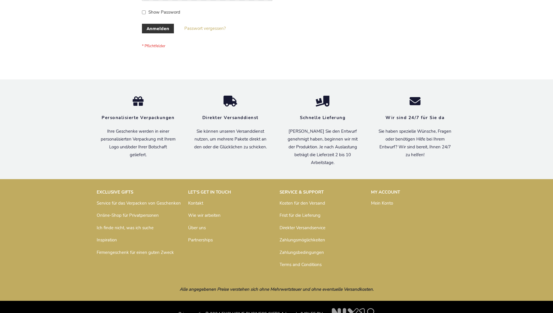
scroll to position [194, 0]
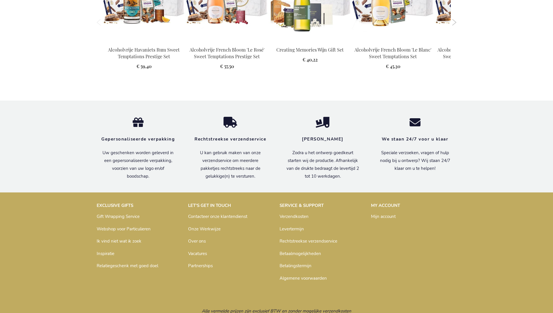
scroll to position [772, 0]
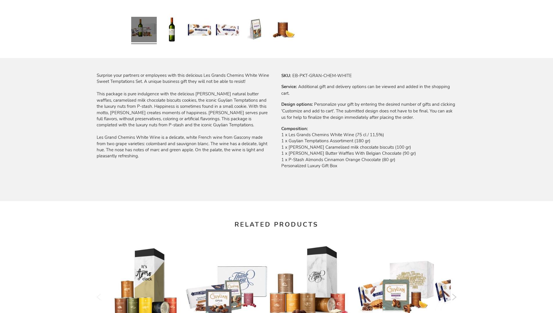
scroll to position [755, 0]
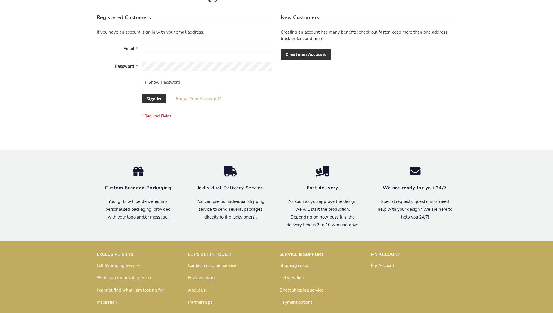
scroll to position [187, 0]
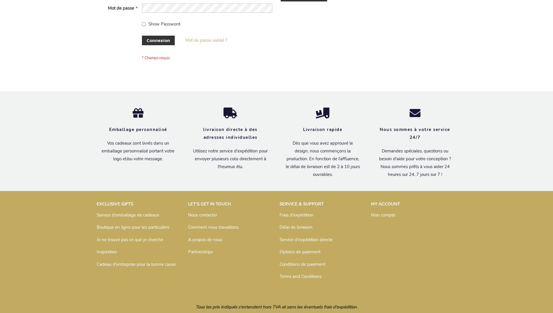
scroll to position [200, 0]
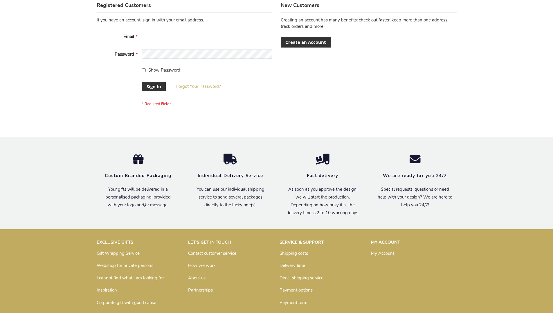
scroll to position [187, 0]
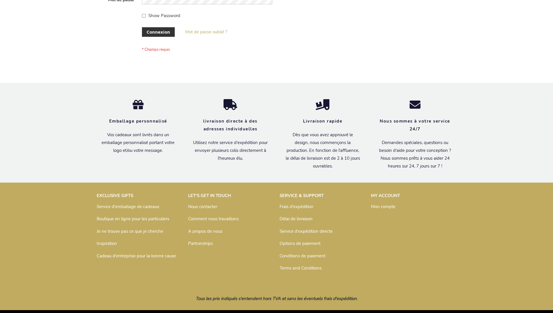
scroll to position [200, 0]
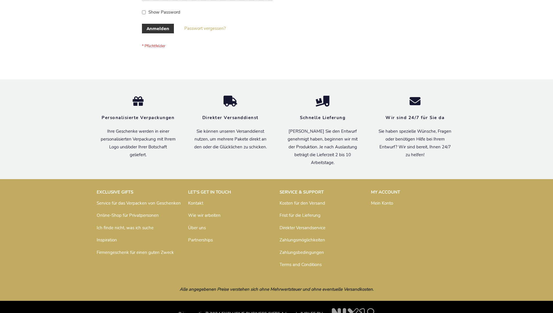
scroll to position [194, 0]
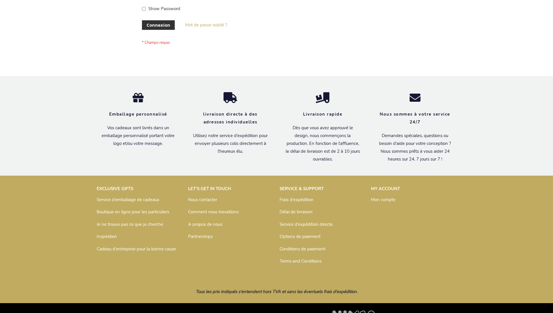
scroll to position [200, 0]
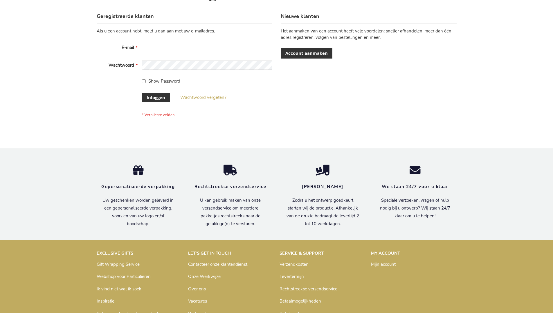
scroll to position [197, 0]
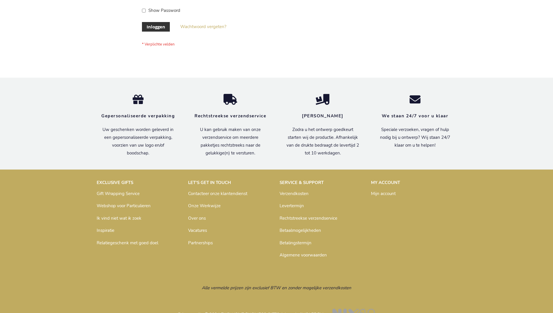
scroll to position [197, 0]
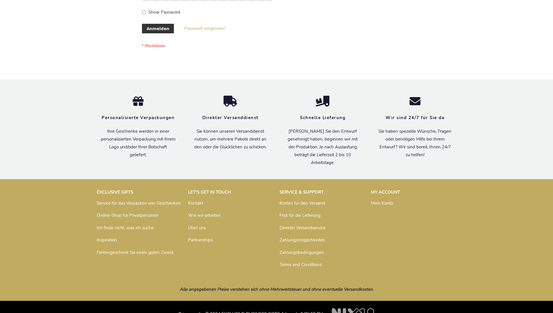
scroll to position [194, 0]
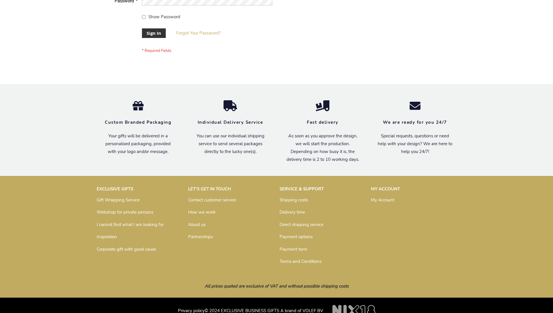
scroll to position [187, 0]
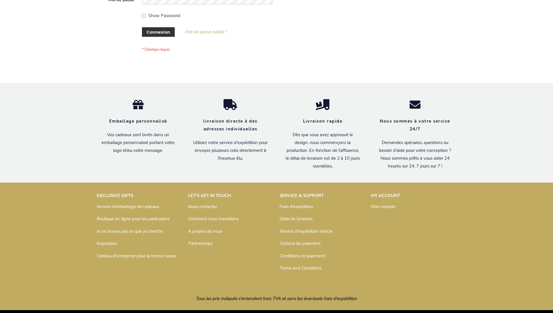
scroll to position [200, 0]
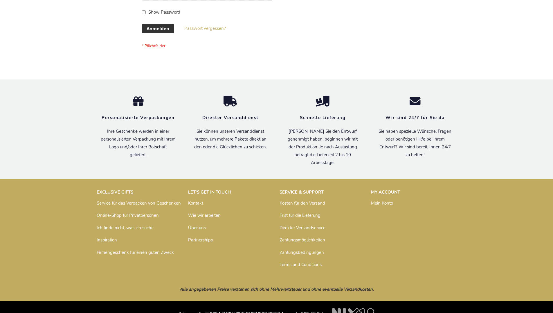
scroll to position [194, 0]
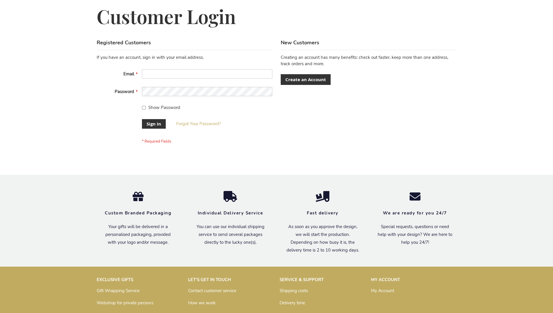
scroll to position [187, 0]
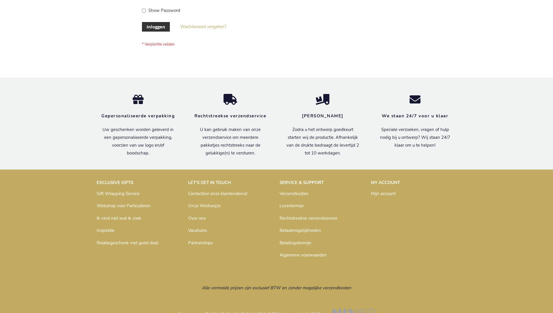
scroll to position [197, 0]
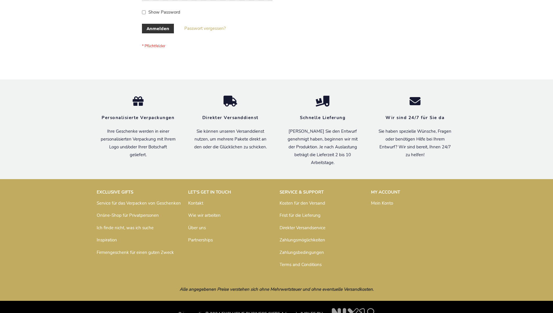
scroll to position [194, 0]
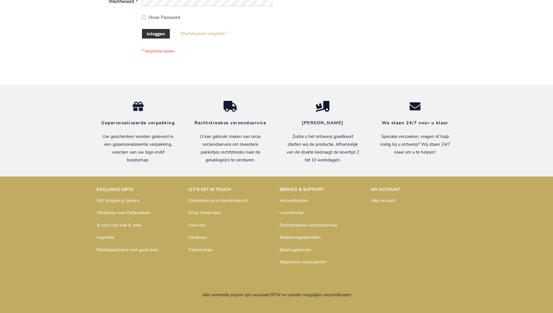
scroll to position [197, 0]
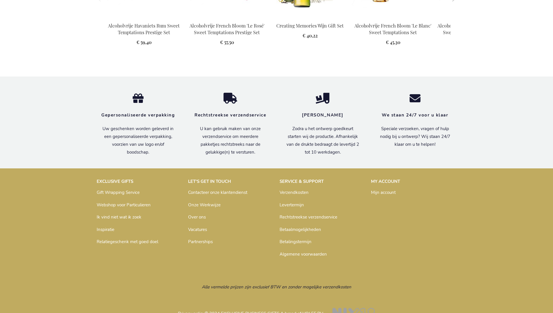
scroll to position [772, 0]
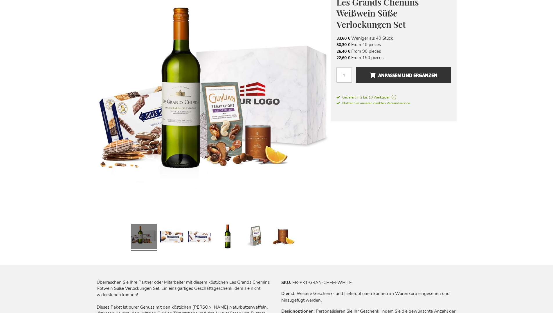
scroll to position [769, 0]
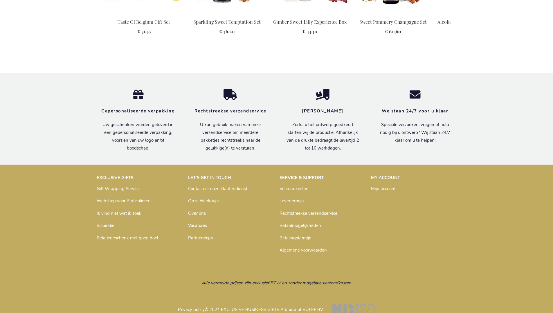
scroll to position [786, 0]
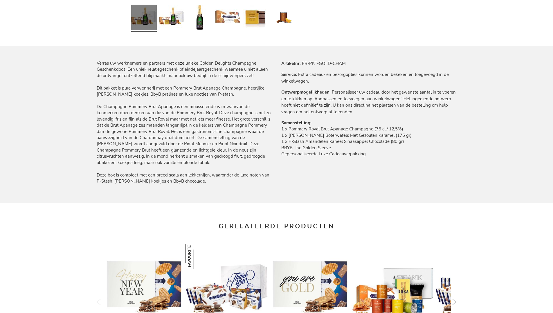
scroll to position [786, 0]
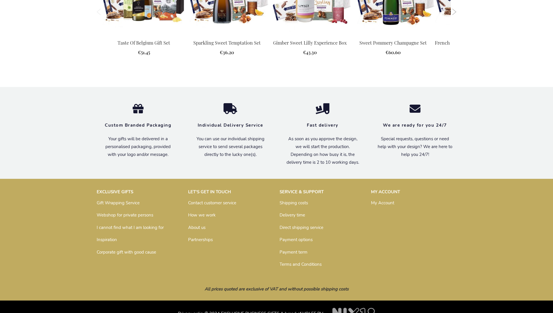
scroll to position [769, 0]
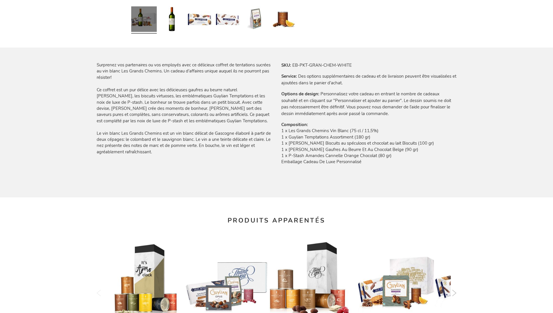
scroll to position [781, 0]
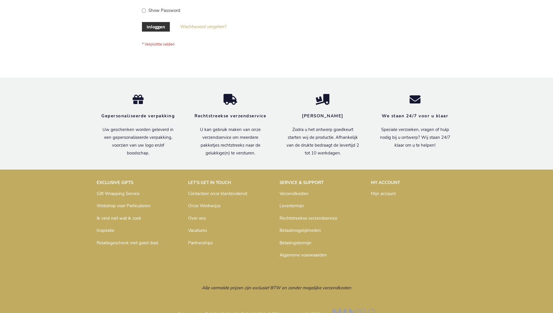
scroll to position [197, 0]
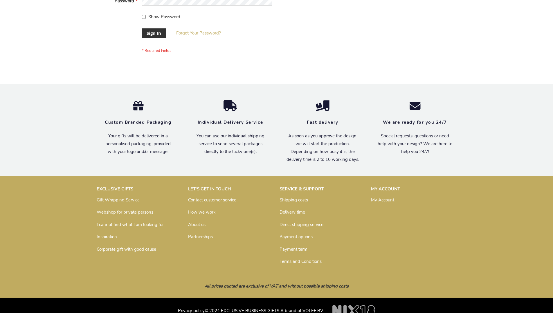
scroll to position [187, 0]
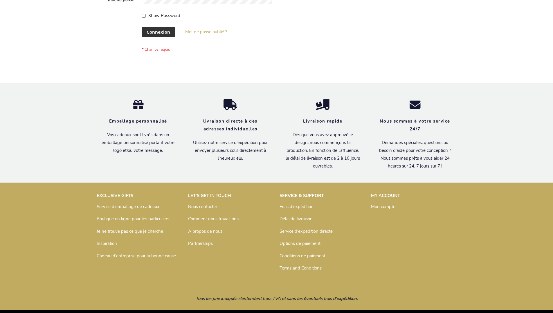
scroll to position [200, 0]
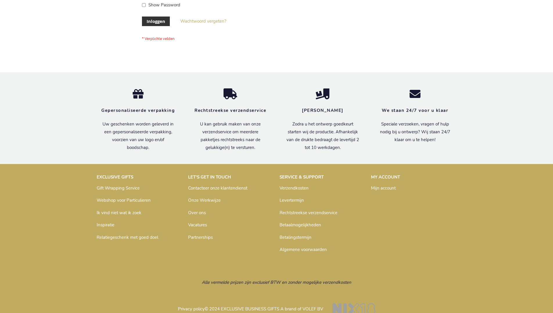
scroll to position [197, 0]
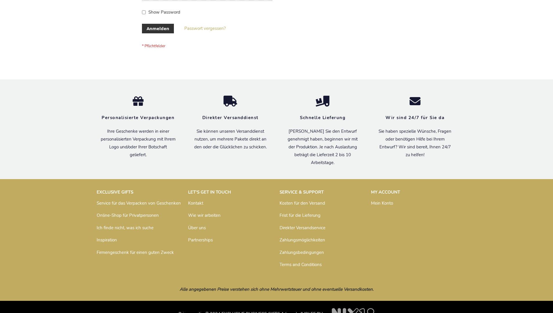
scroll to position [194, 0]
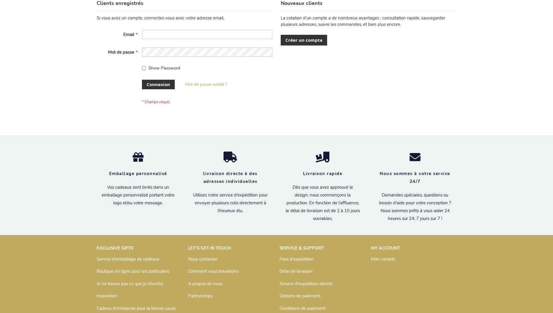
scroll to position [200, 0]
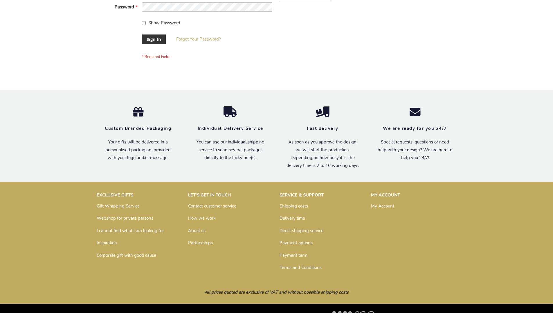
scroll to position [187, 0]
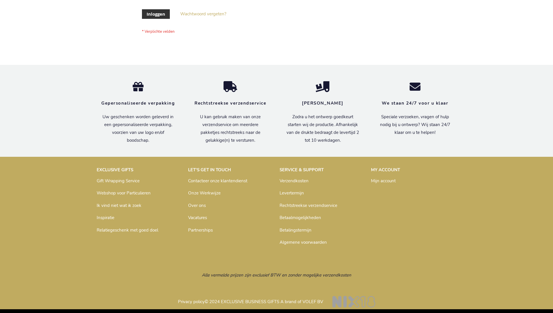
scroll to position [197, 0]
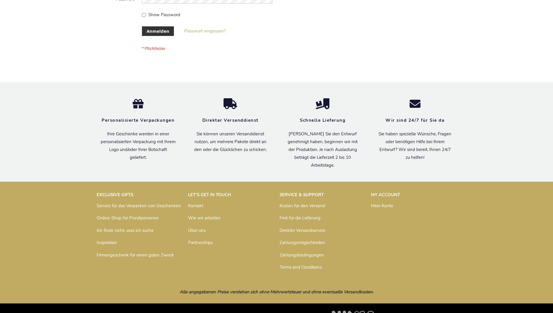
scroll to position [190, 0]
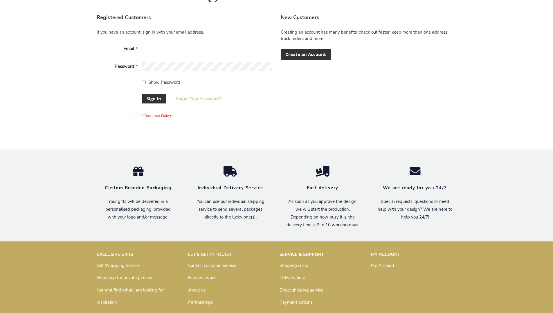
scroll to position [187, 0]
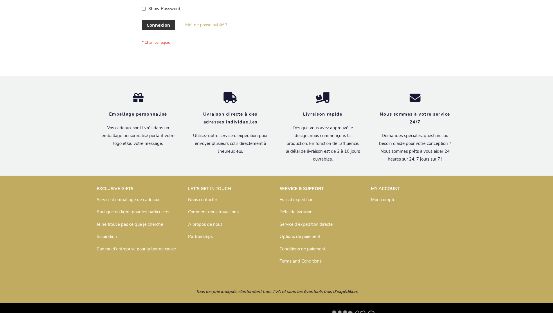
scroll to position [200, 0]
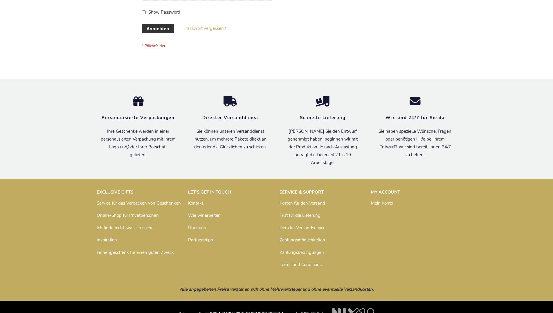
scroll to position [194, 0]
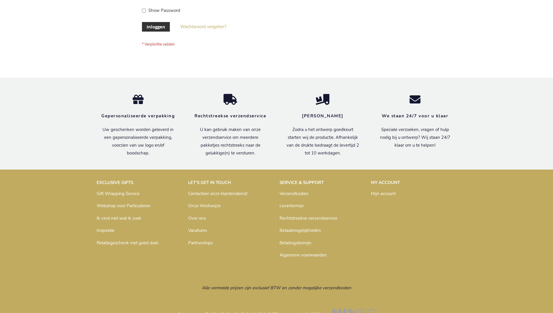
scroll to position [197, 0]
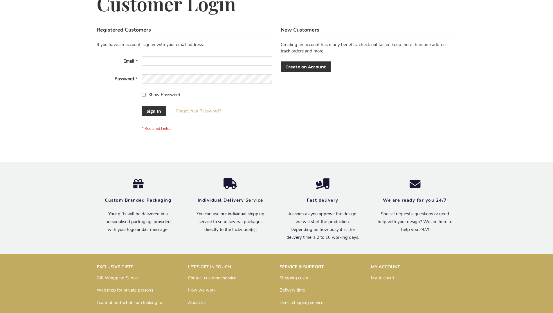
scroll to position [187, 0]
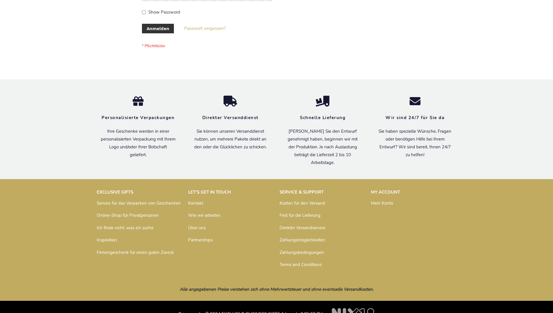
scroll to position [194, 0]
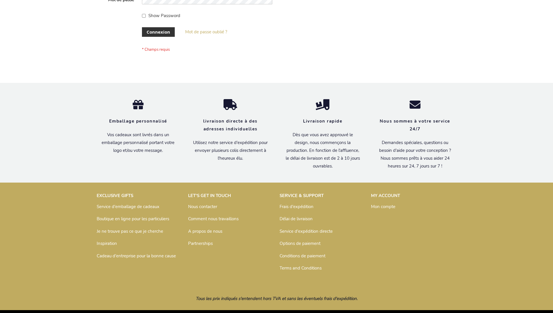
scroll to position [200, 0]
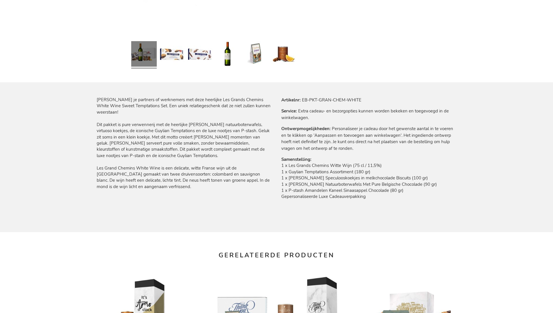
scroll to position [772, 0]
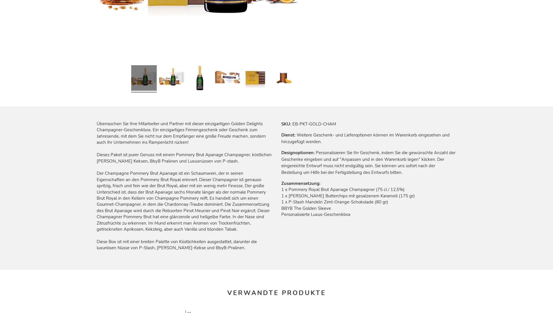
scroll to position [789, 0]
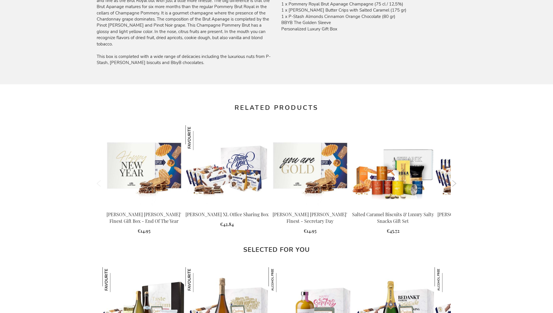
scroll to position [769, 0]
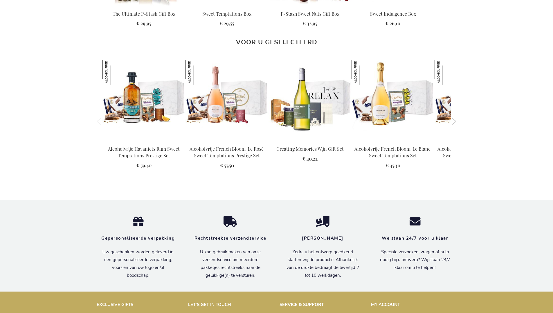
scroll to position [772, 0]
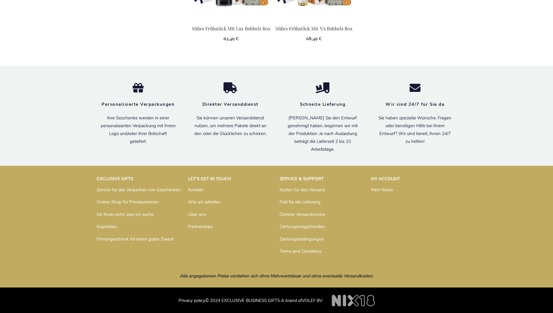
scroll to position [773, 0]
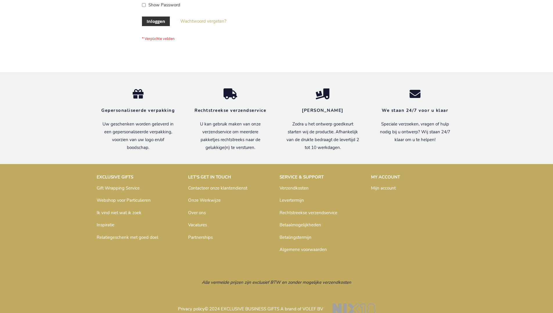
scroll to position [197, 0]
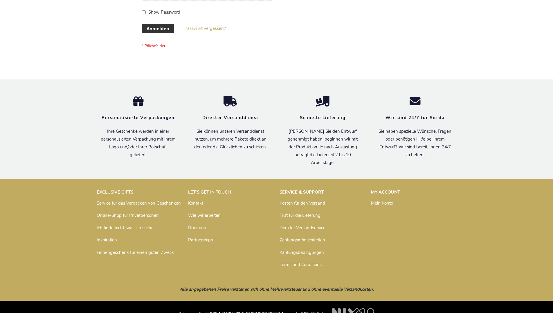
scroll to position [194, 0]
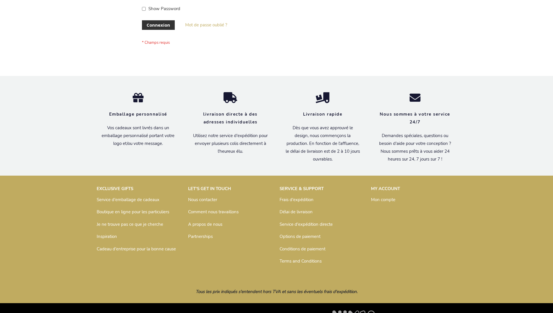
scroll to position [200, 0]
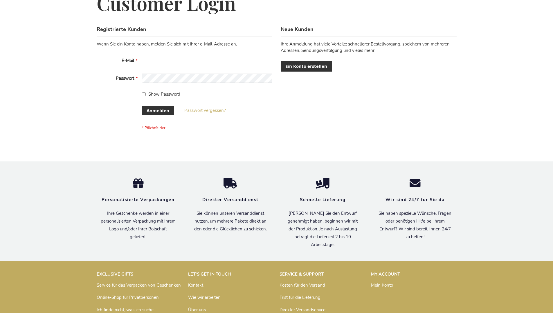
scroll to position [194, 0]
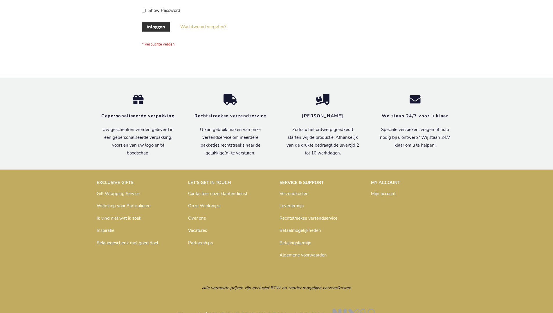
scroll to position [197, 0]
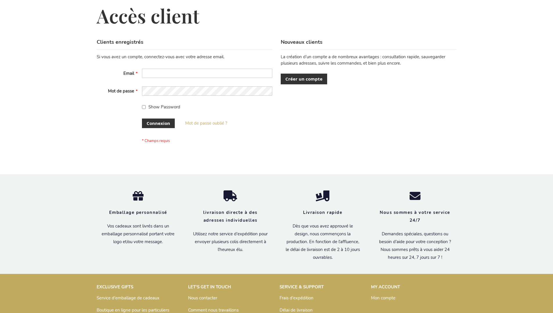
scroll to position [200, 0]
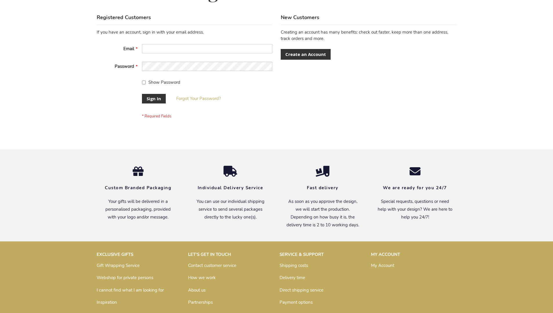
scroll to position [187, 0]
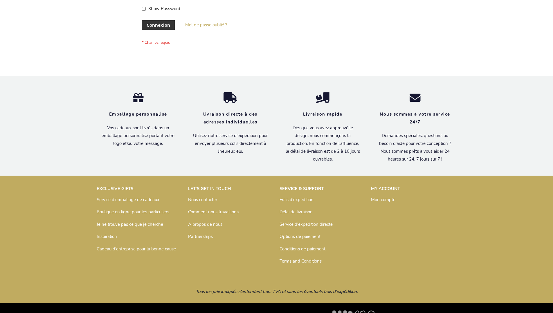
scroll to position [200, 0]
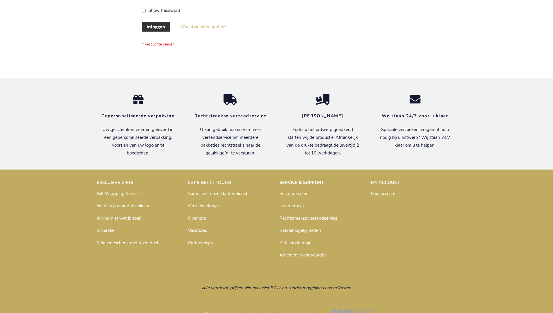
scroll to position [197, 0]
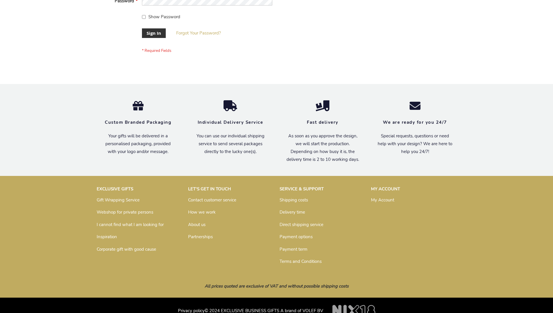
scroll to position [187, 0]
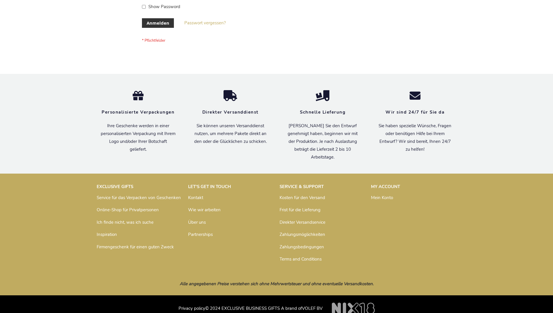
scroll to position [194, 0]
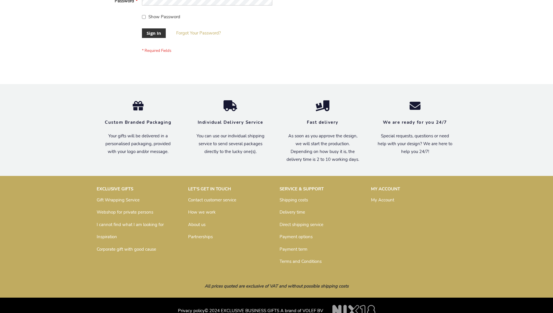
scroll to position [187, 0]
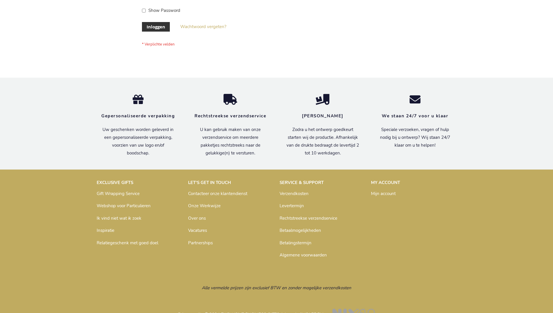
scroll to position [197, 0]
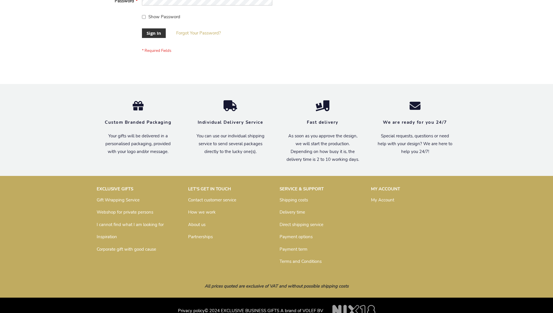
scroll to position [187, 0]
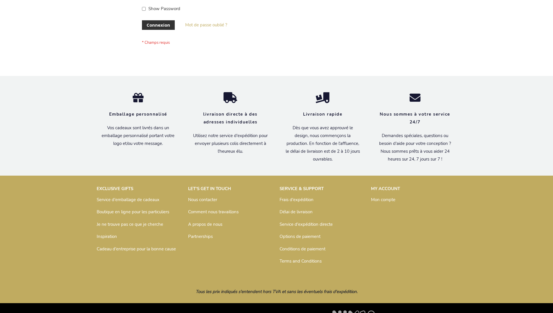
scroll to position [200, 0]
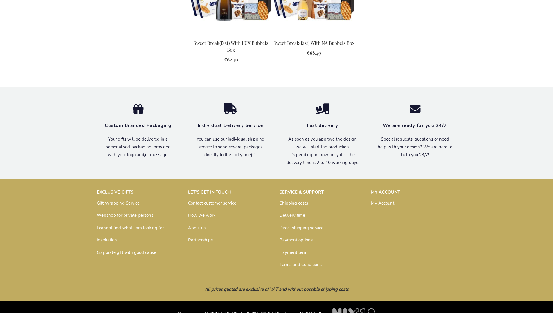
scroll to position [755, 0]
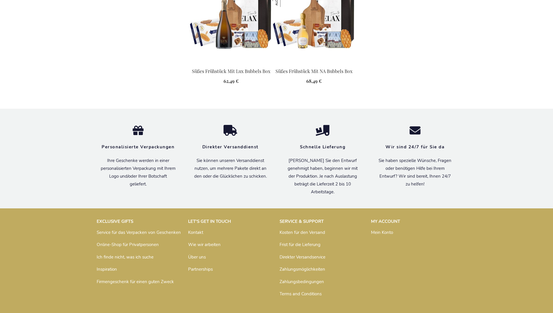
scroll to position [773, 0]
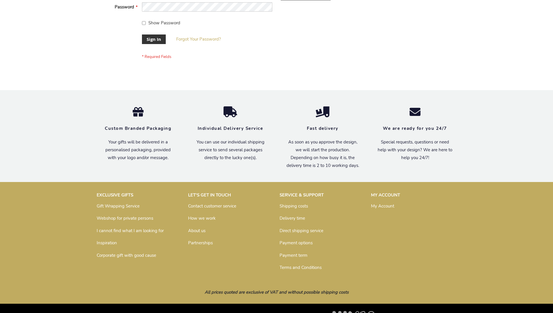
scroll to position [187, 0]
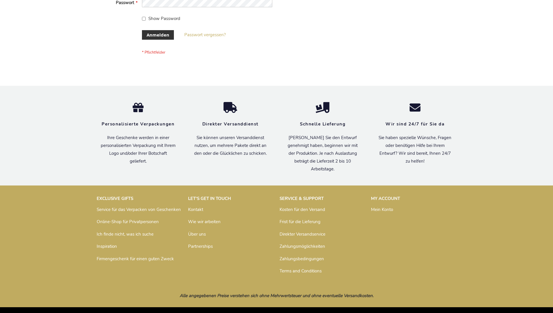
scroll to position [194, 0]
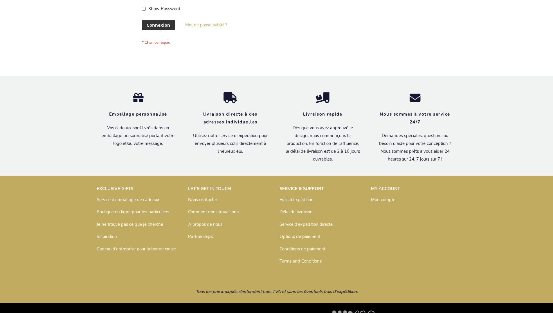
scroll to position [200, 0]
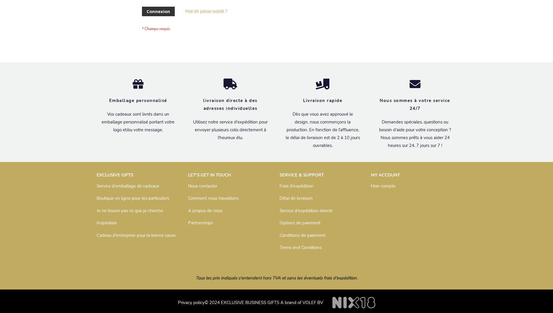
scroll to position [200, 0]
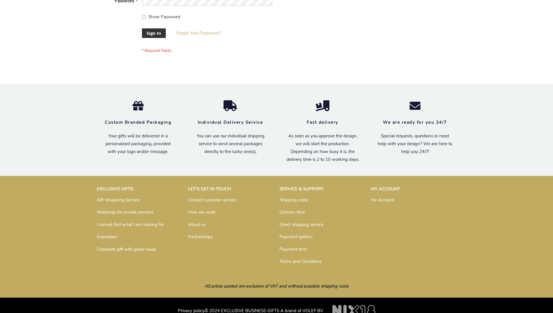
scroll to position [187, 0]
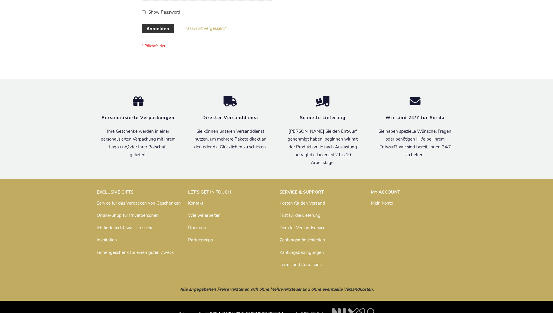
scroll to position [194, 0]
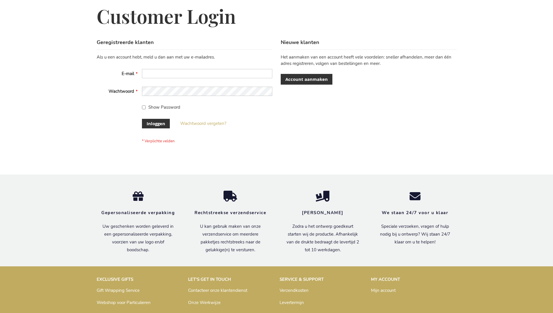
scroll to position [197, 0]
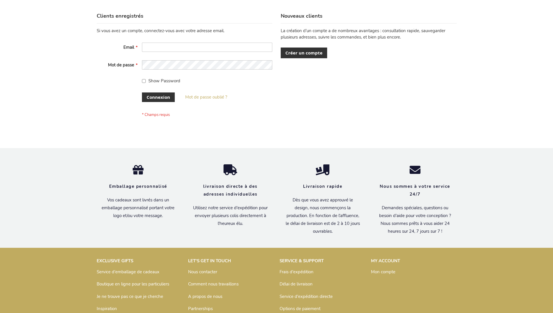
scroll to position [200, 0]
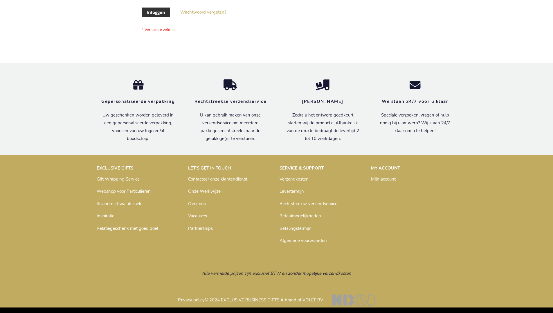
scroll to position [197, 0]
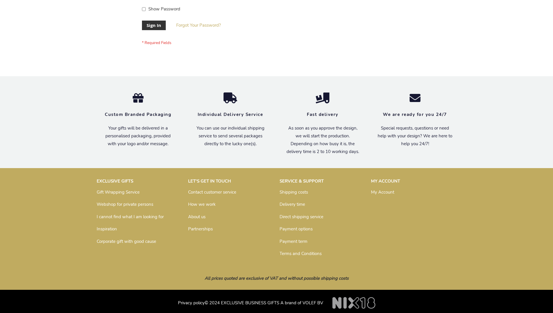
scroll to position [187, 0]
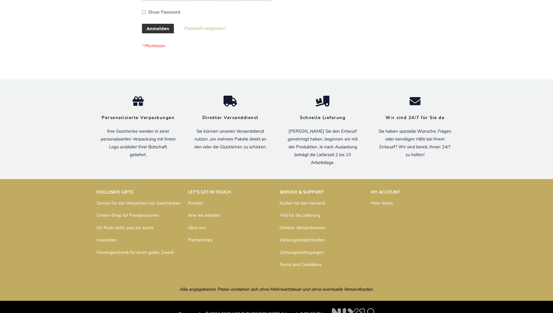
scroll to position [194, 0]
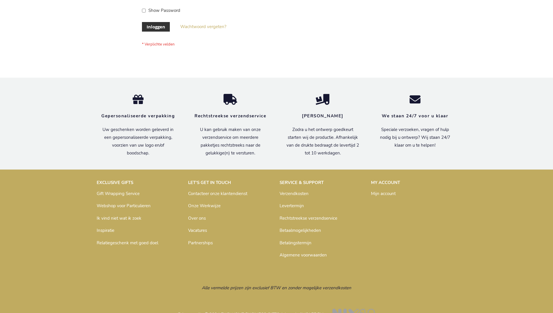
scroll to position [197, 0]
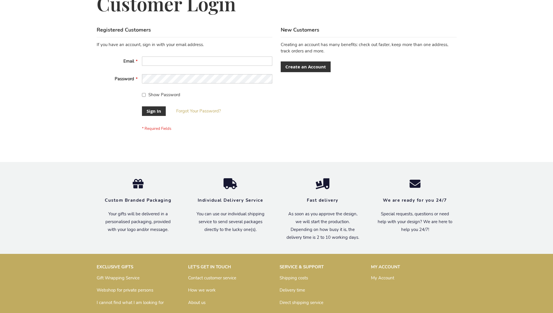
scroll to position [187, 0]
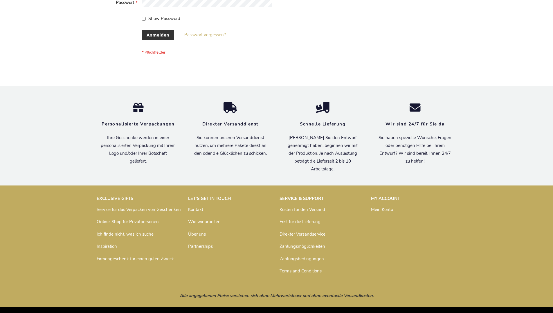
scroll to position [194, 0]
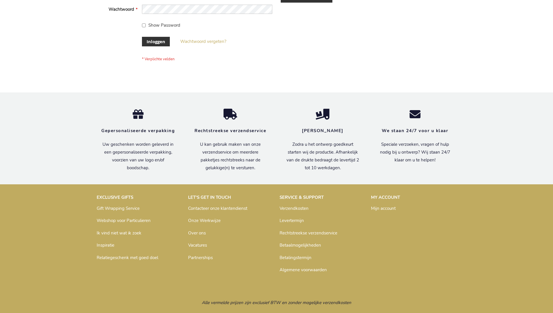
scroll to position [197, 0]
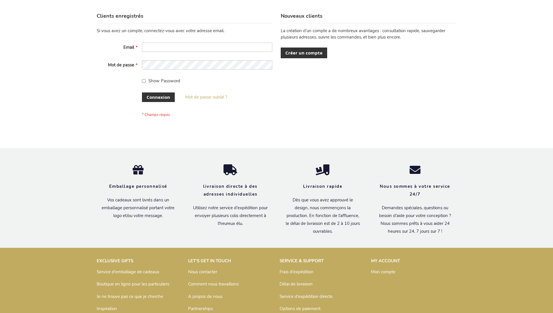
scroll to position [200, 0]
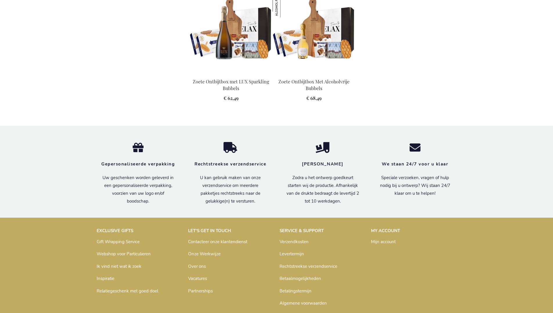
scroll to position [765, 0]
